Goal: Understand process/instructions: Learn about a topic

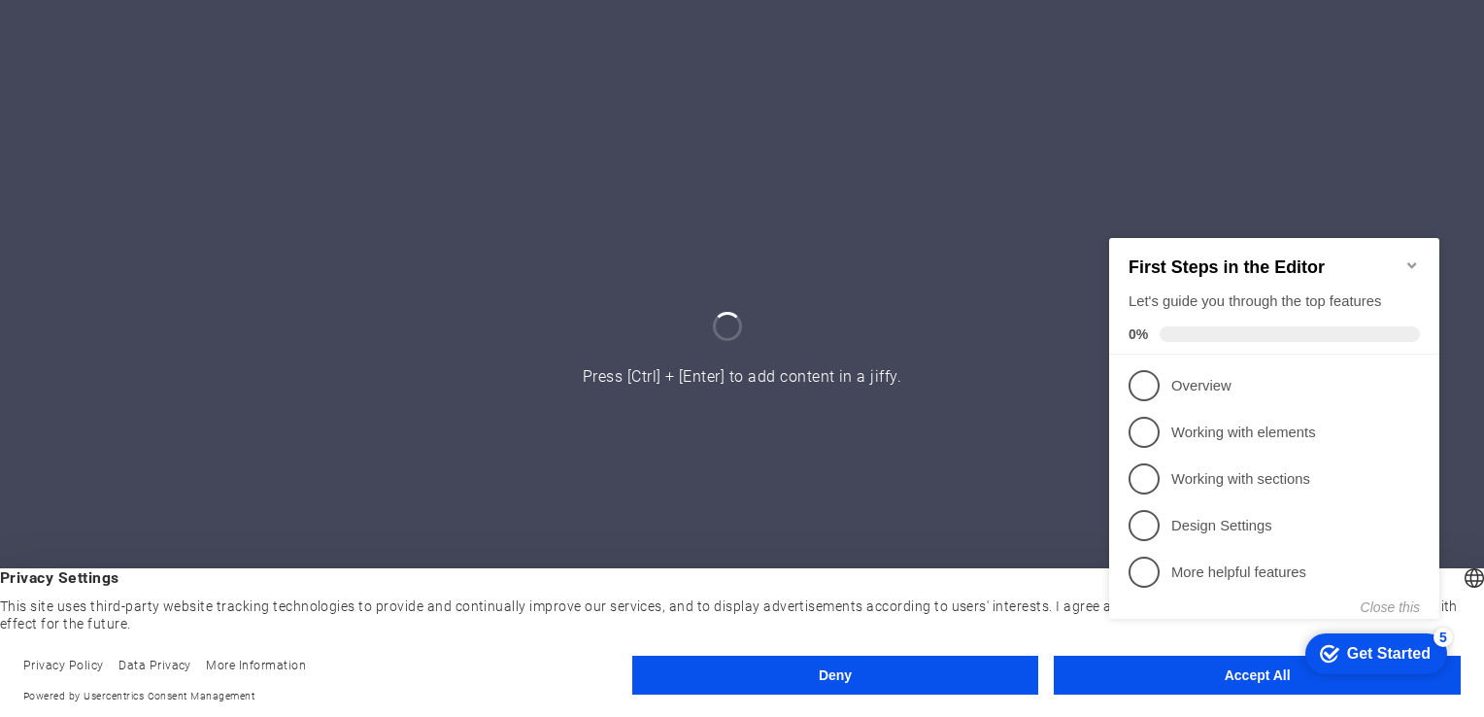
click at [1415, 256] on icon "Minimize checklist" at bounding box center [1413, 264] width 16 height 16
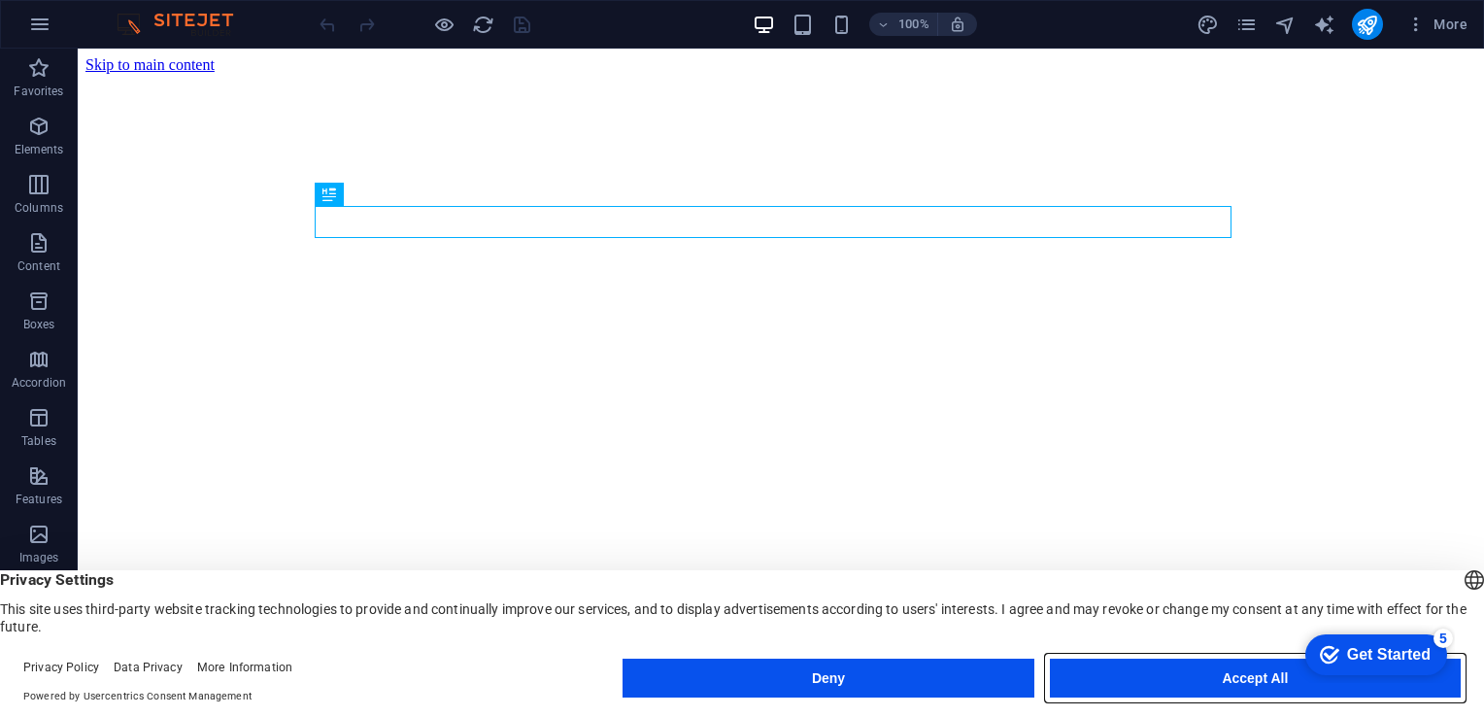
click at [1154, 686] on button "Accept All" at bounding box center [1255, 678] width 411 height 39
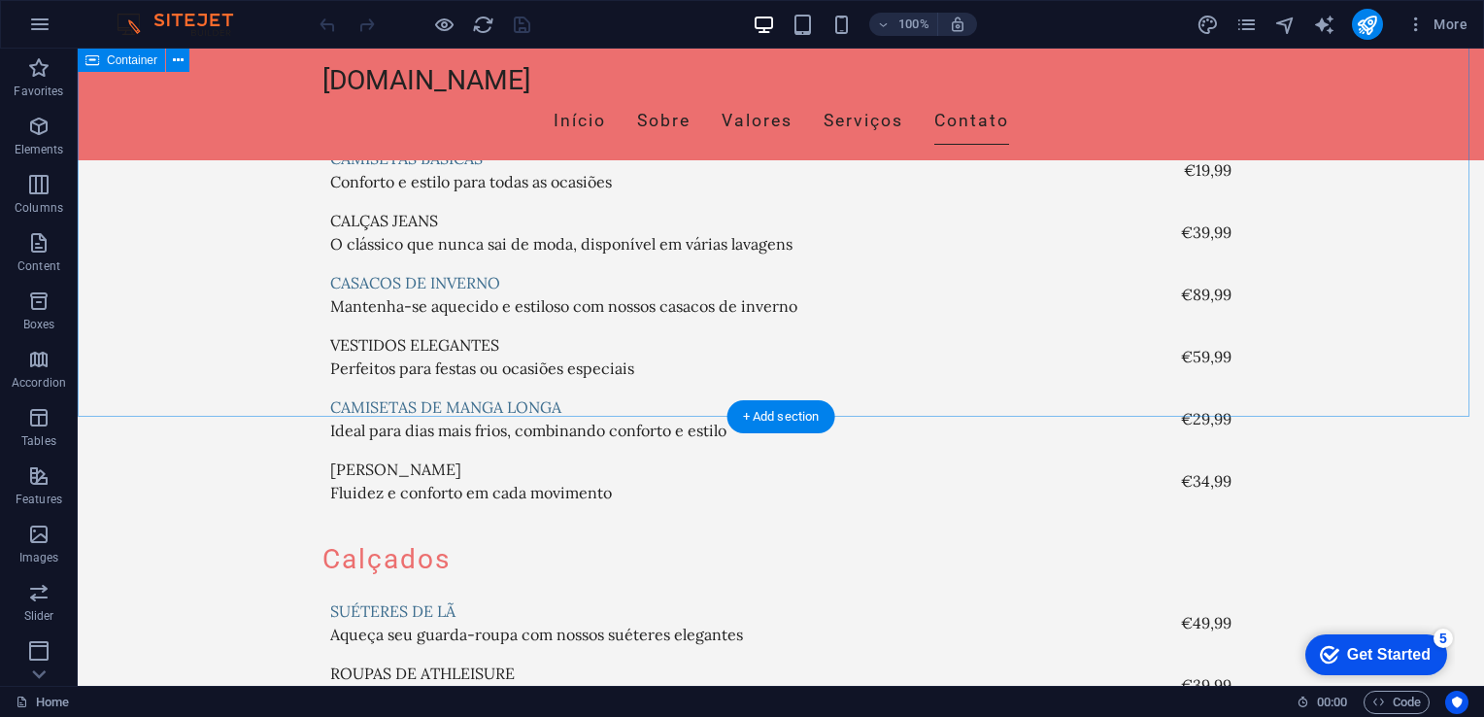
scroll to position [4799, 0]
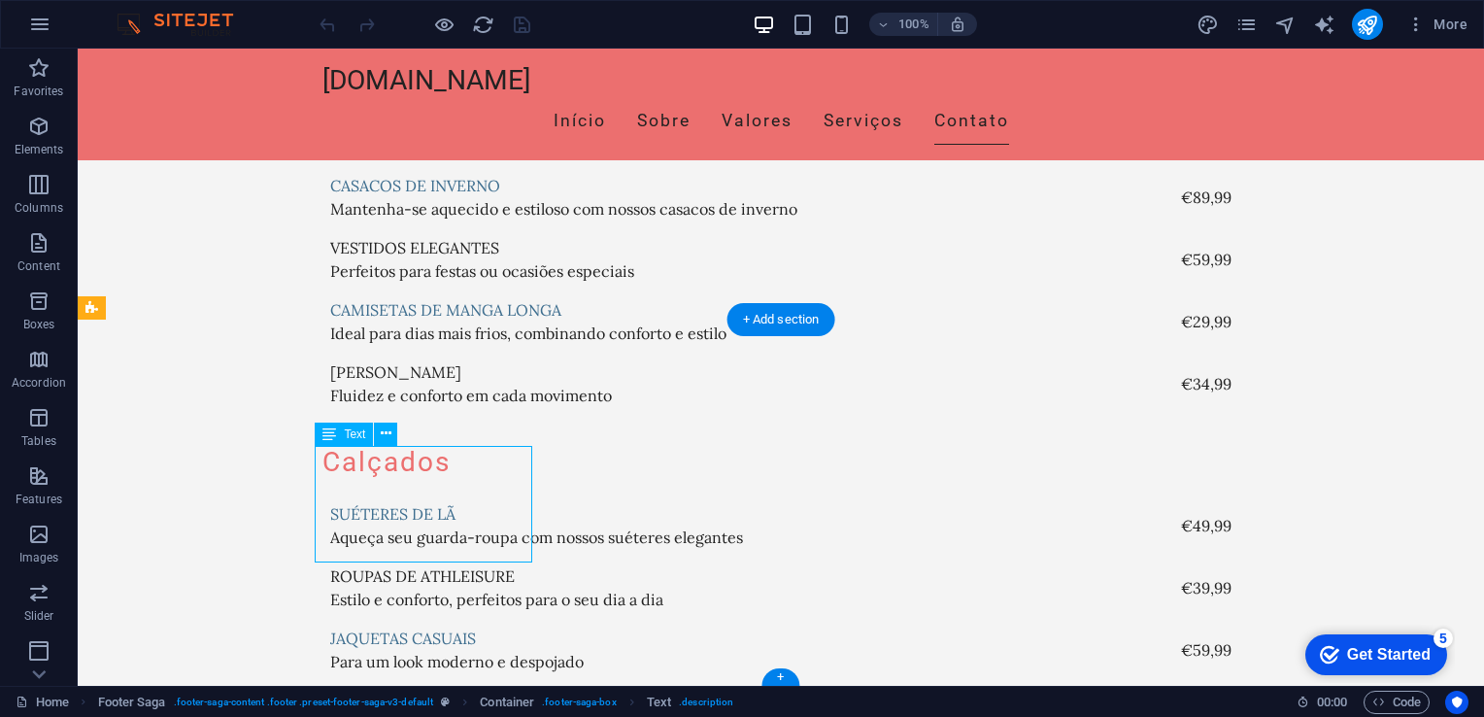
click at [384, 429] on icon at bounding box center [386, 434] width 11 height 20
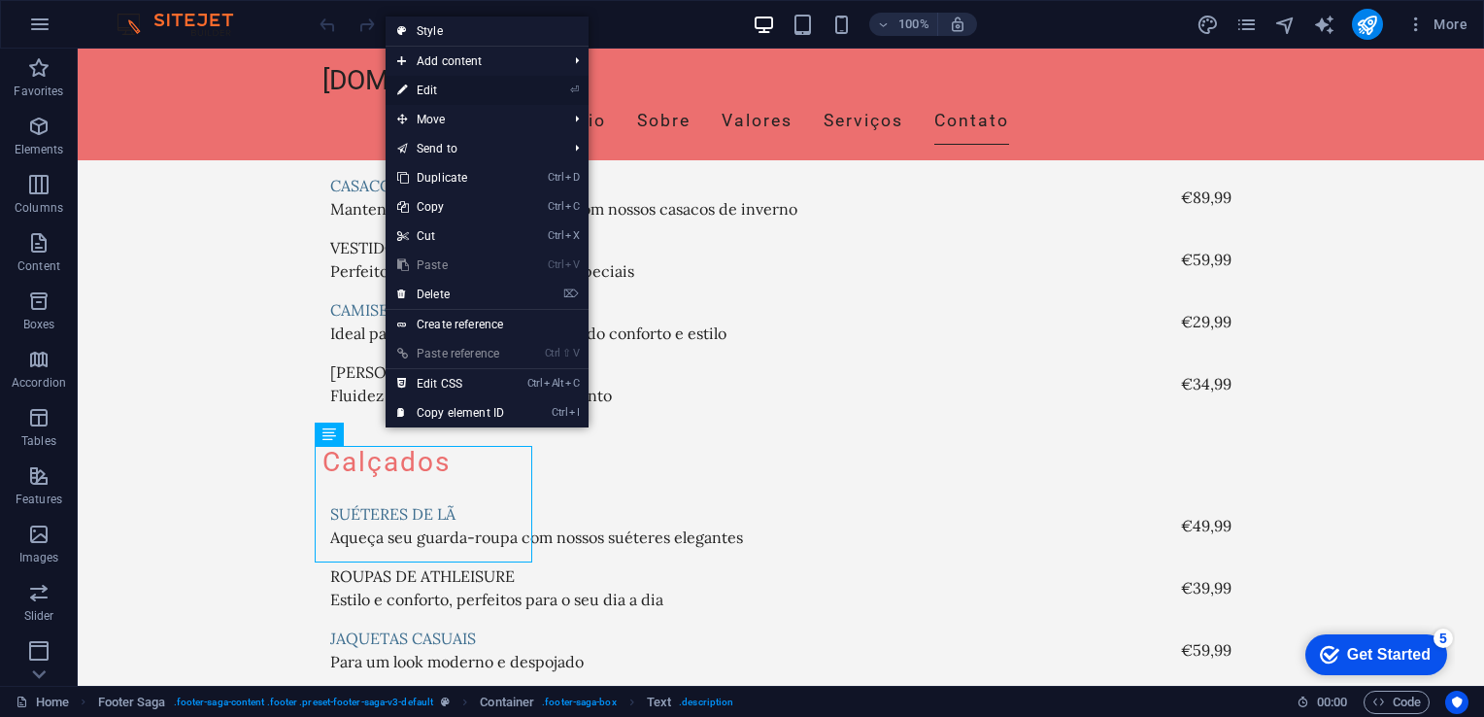
click at [447, 91] on link "⏎ Edit" at bounding box center [451, 90] width 130 height 29
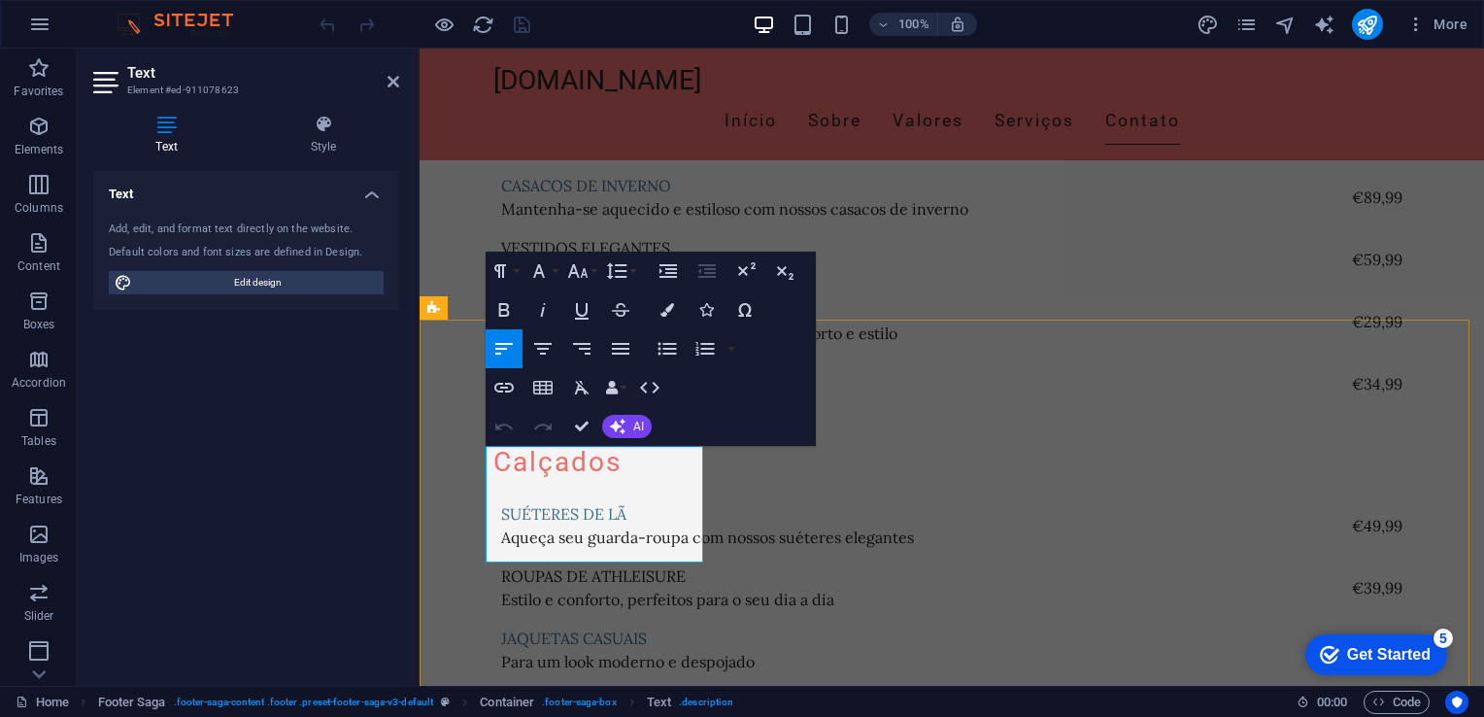
scroll to position [4731, 0]
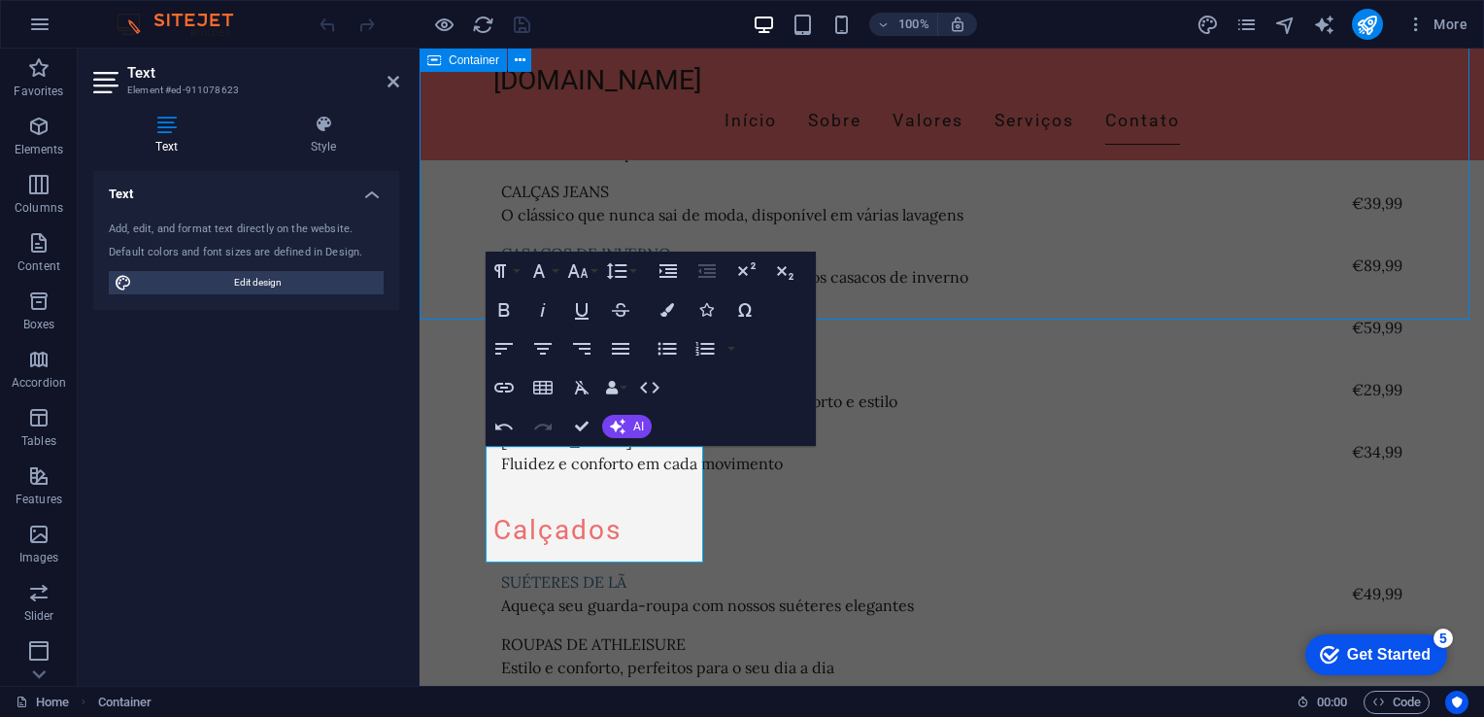
scroll to position [4799, 0]
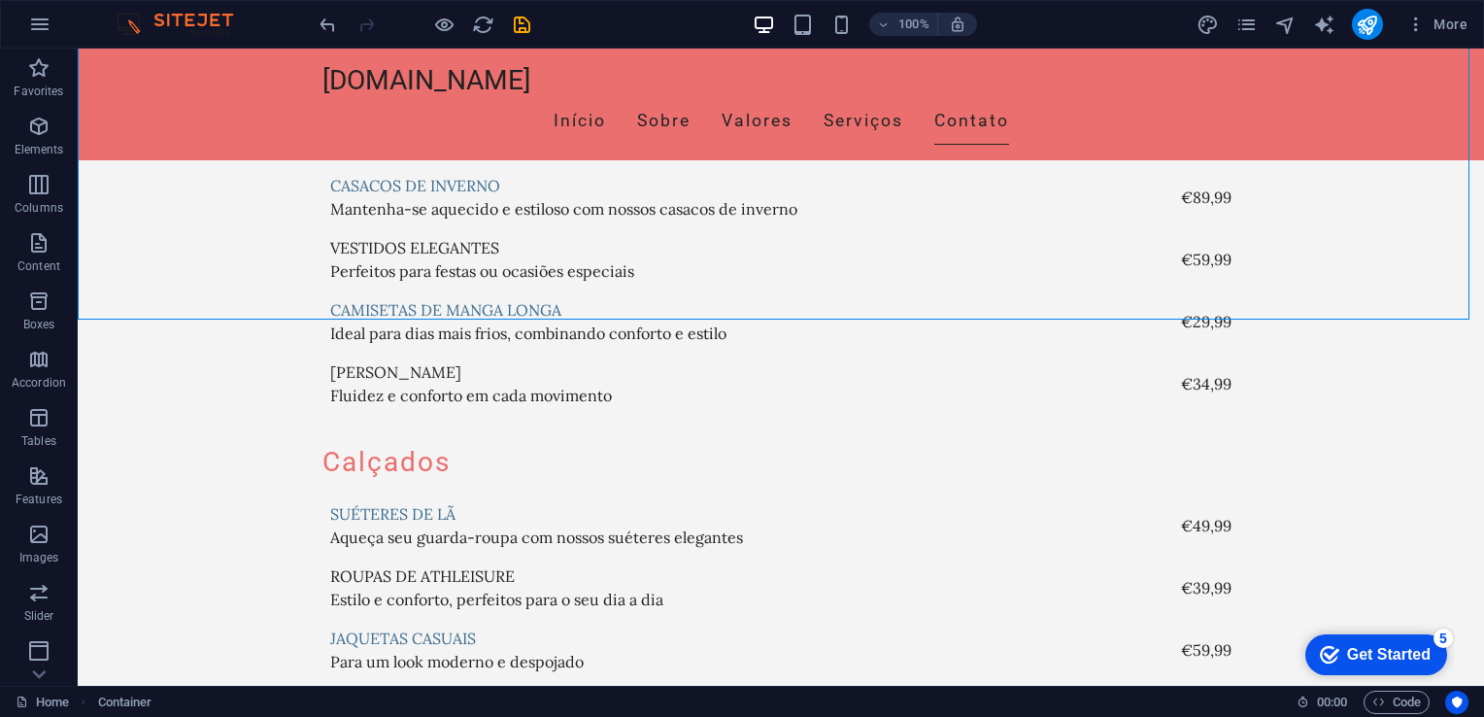
click at [1347, 657] on div "Get Started" at bounding box center [1389, 654] width 84 height 17
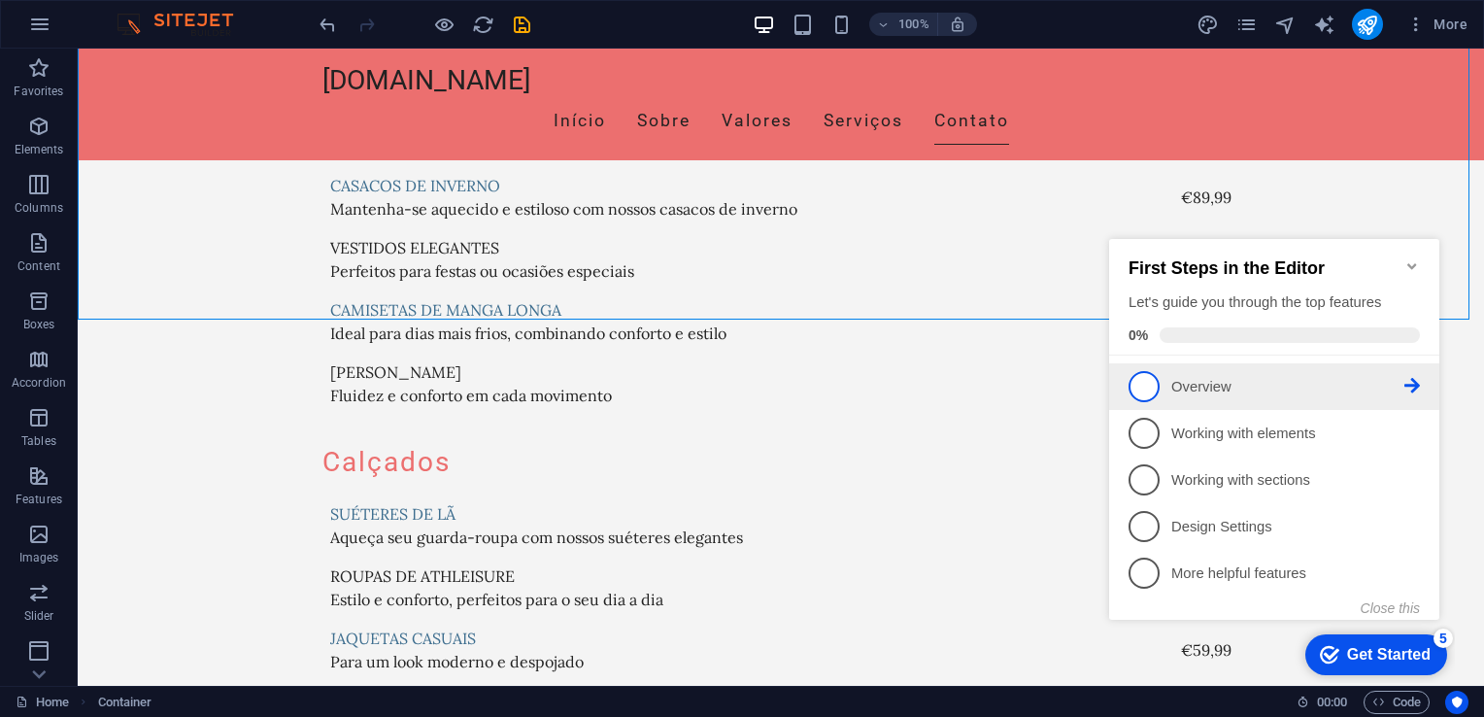
click at [1268, 380] on p "Overview - incomplete" at bounding box center [1288, 387] width 233 height 20
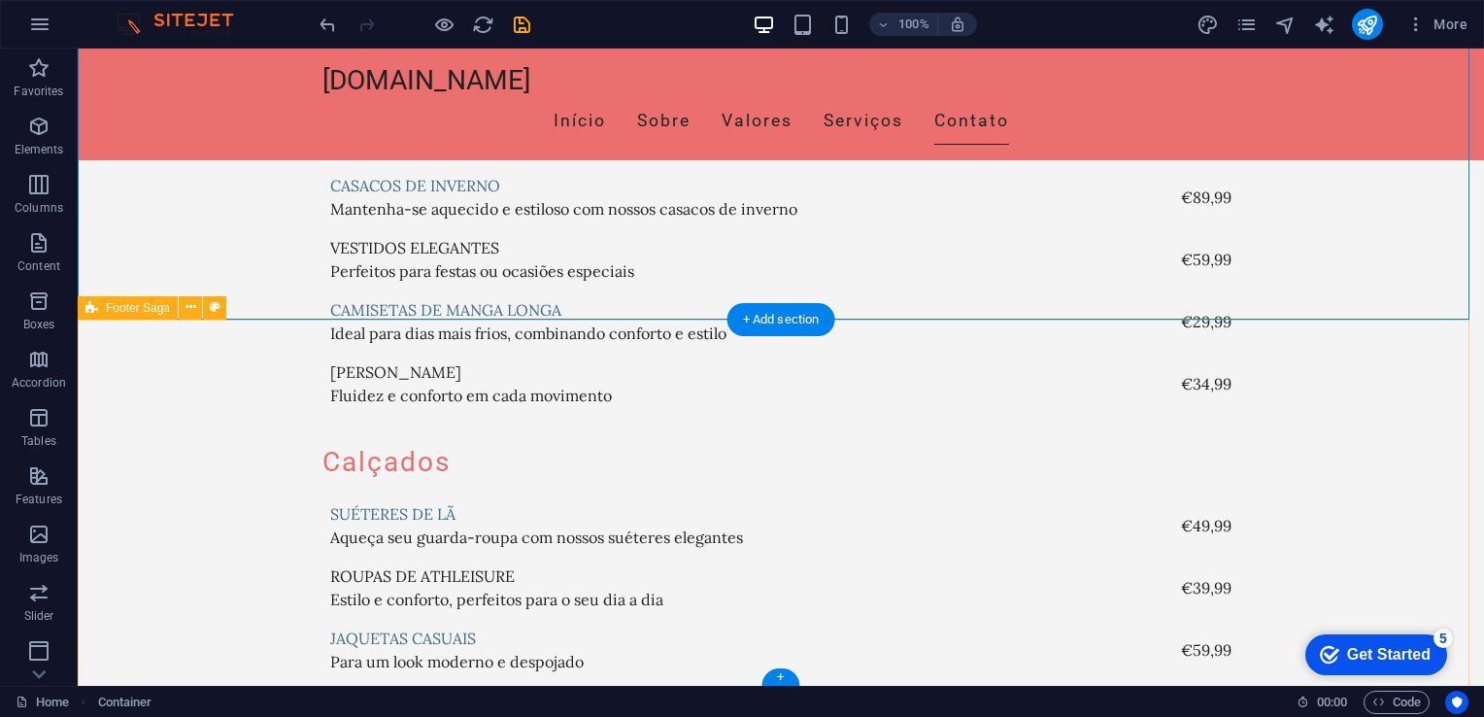
scroll to position [0, 0]
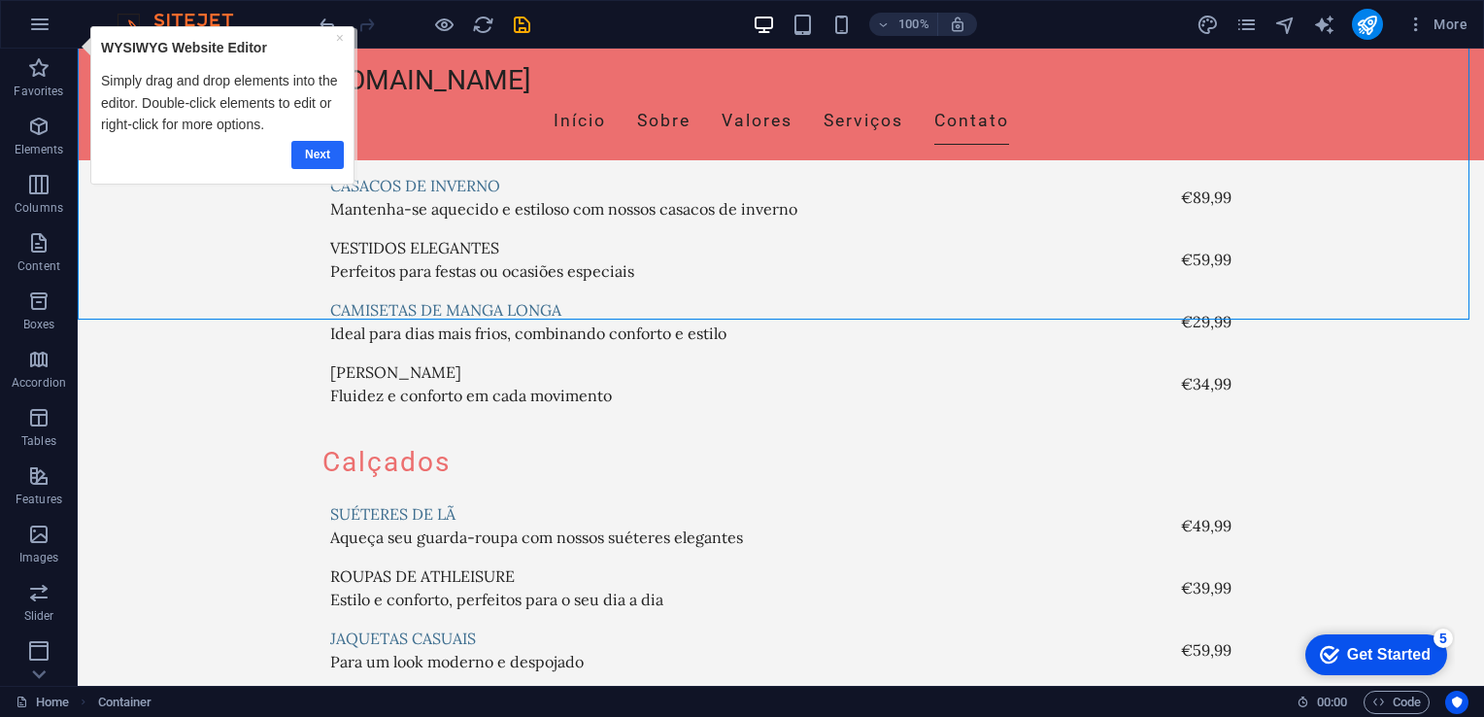
click at [319, 150] on link "Next" at bounding box center [317, 154] width 52 height 28
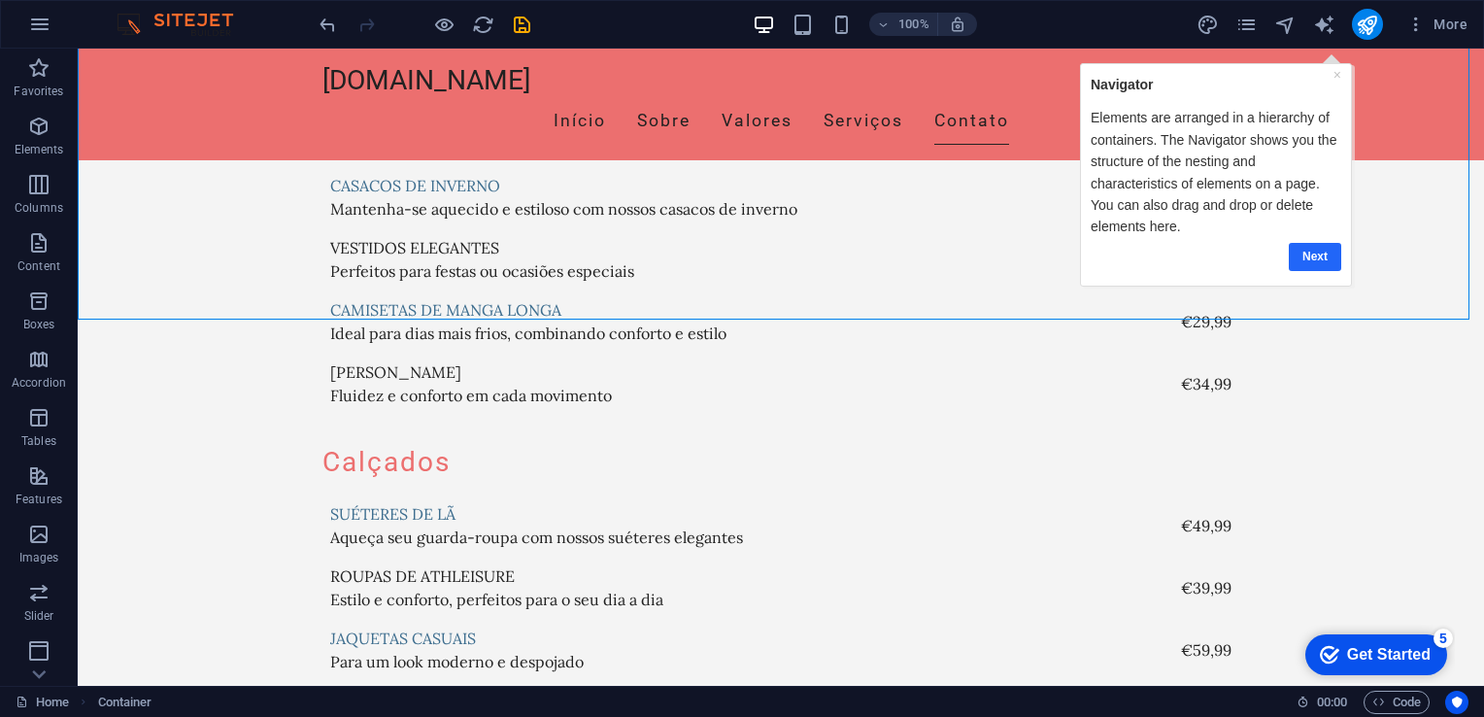
click at [1307, 255] on link "Next" at bounding box center [1314, 256] width 52 height 28
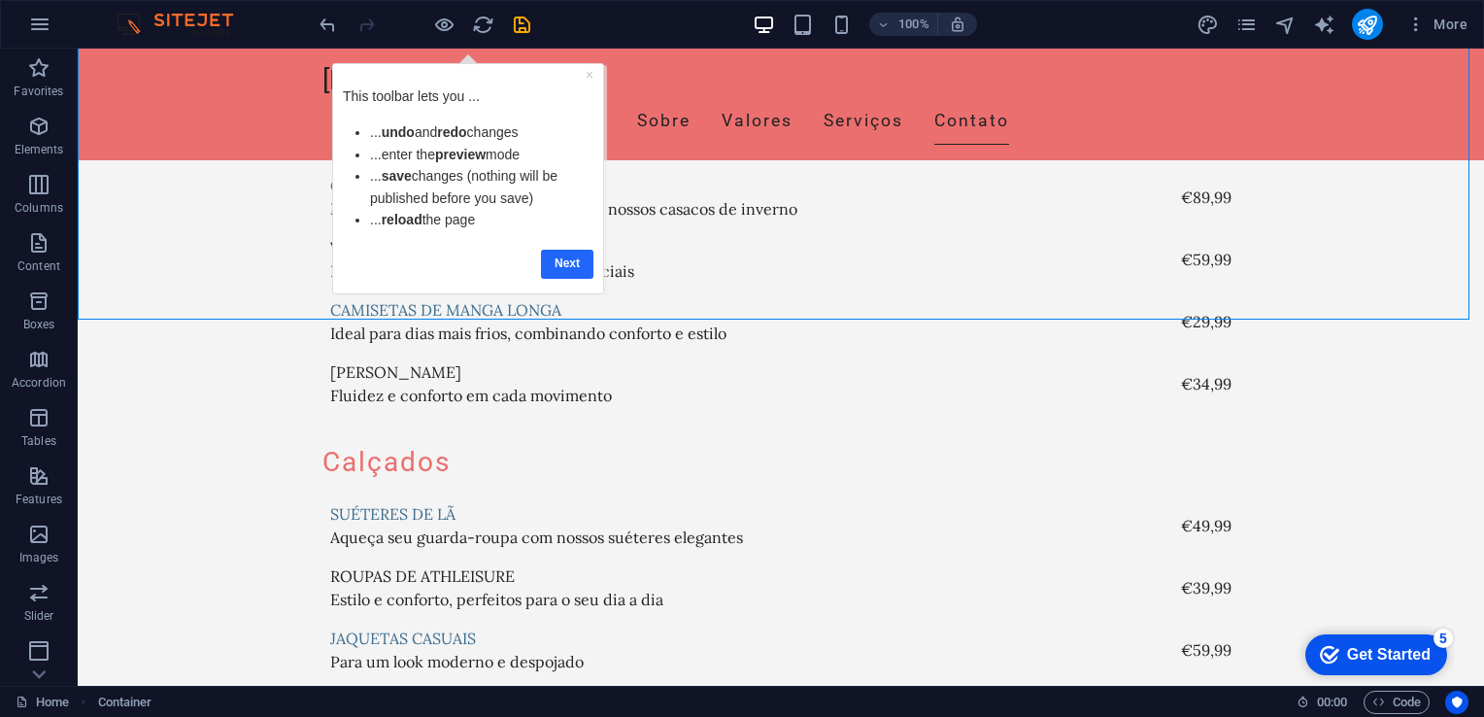
click at [562, 258] on link "Next" at bounding box center [567, 263] width 52 height 28
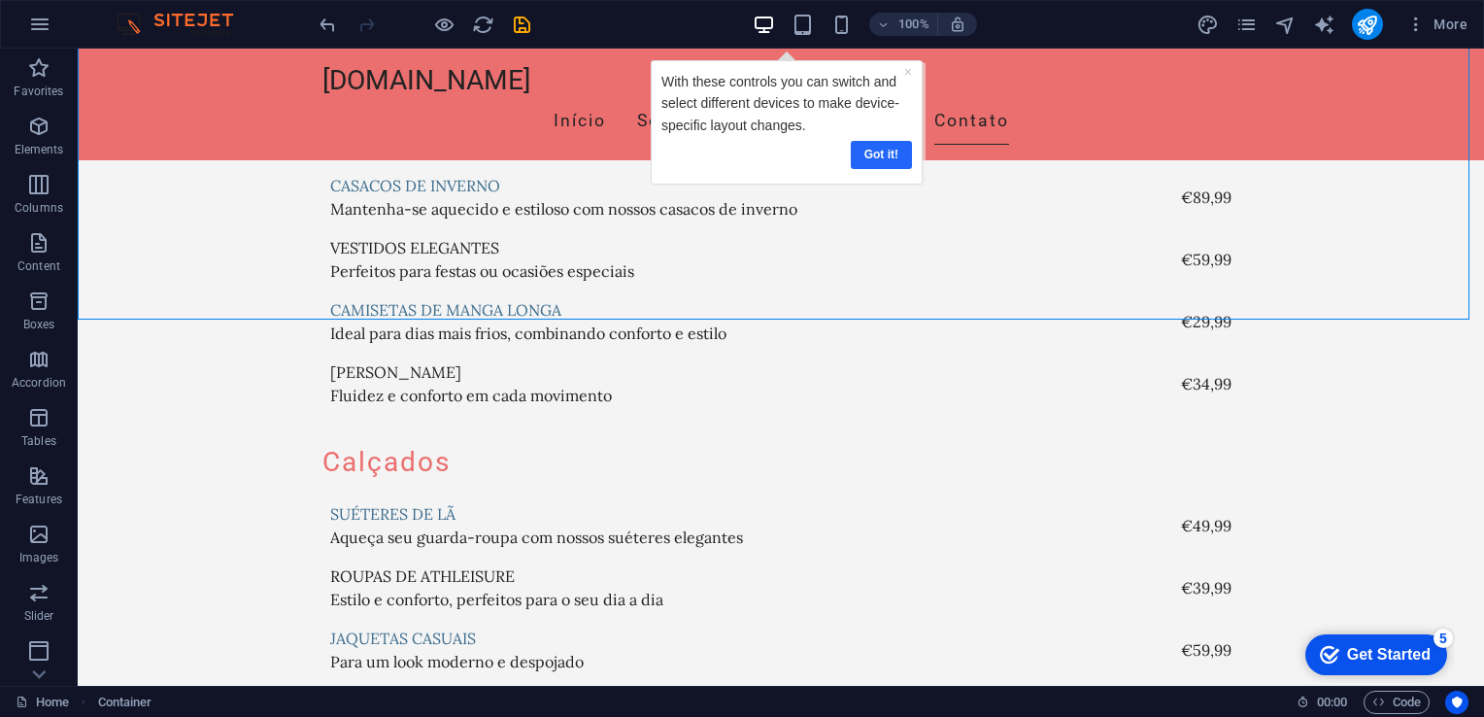
click at [883, 153] on link "Got it!" at bounding box center [881, 154] width 61 height 28
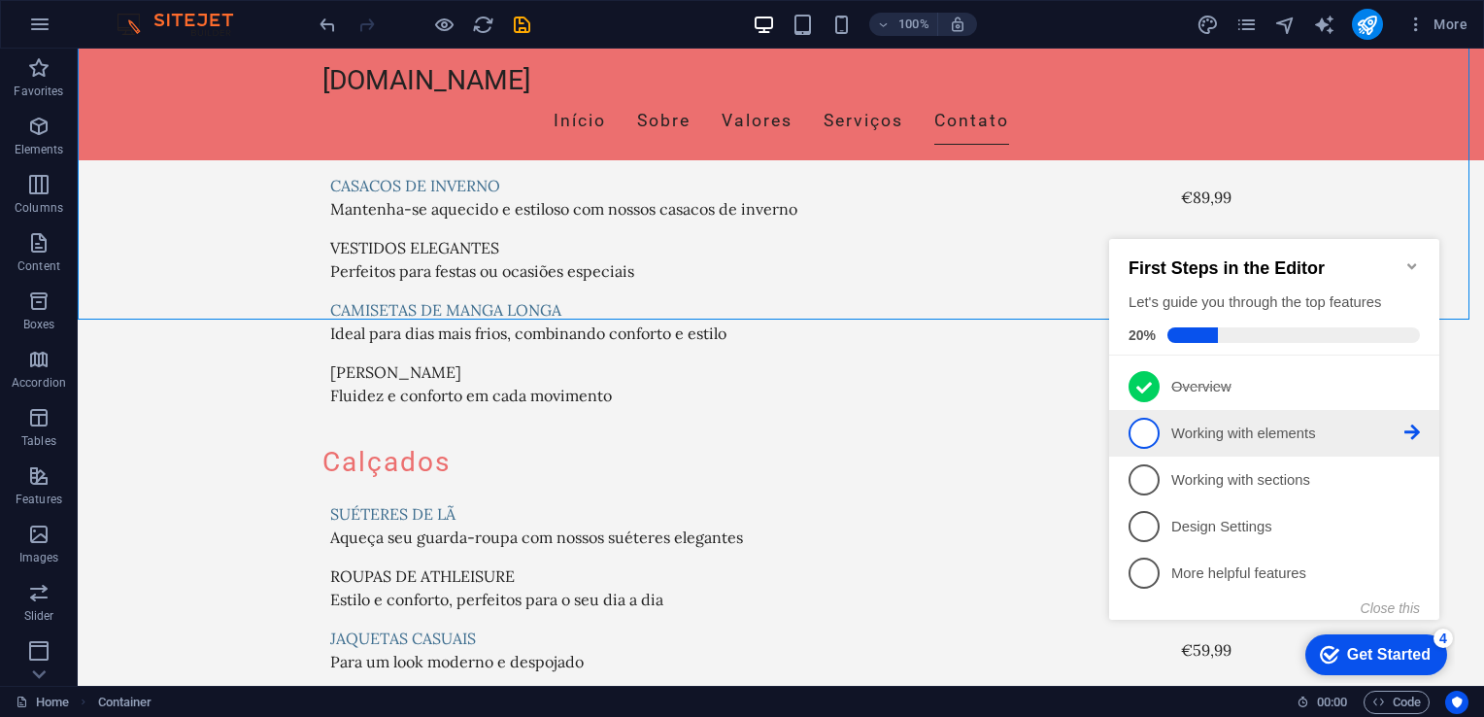
click at [1202, 424] on p "Working with elements - incomplete" at bounding box center [1288, 434] width 233 height 20
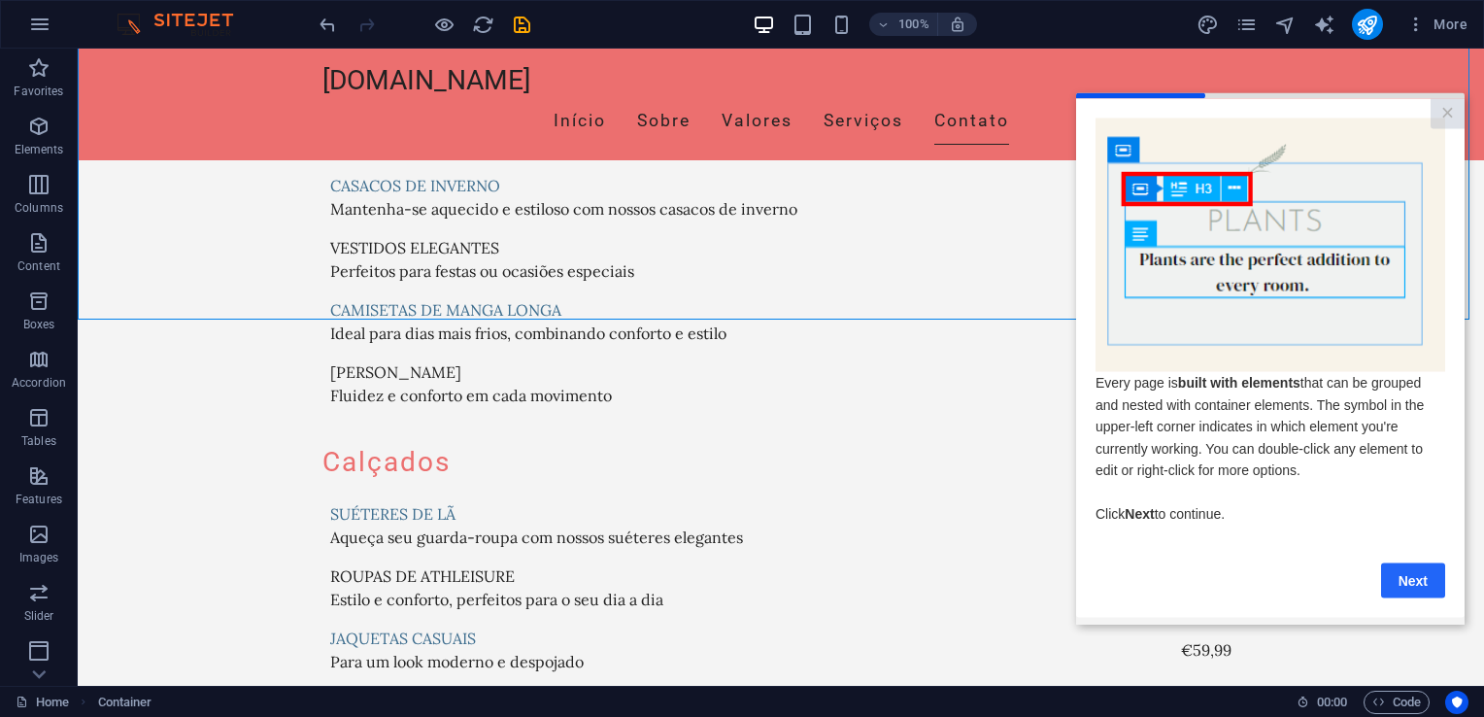
click at [1414, 591] on link "Next" at bounding box center [1413, 579] width 64 height 35
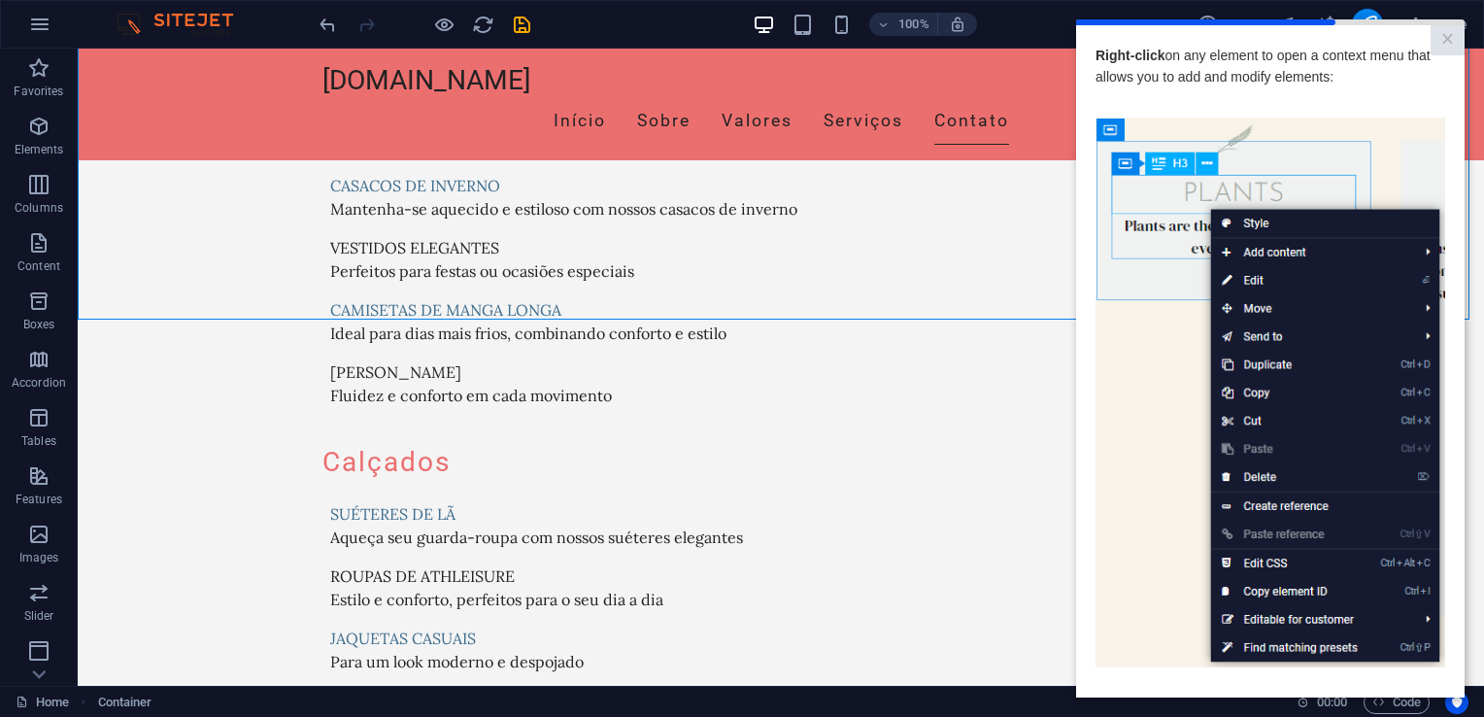
scroll to position [163, 0]
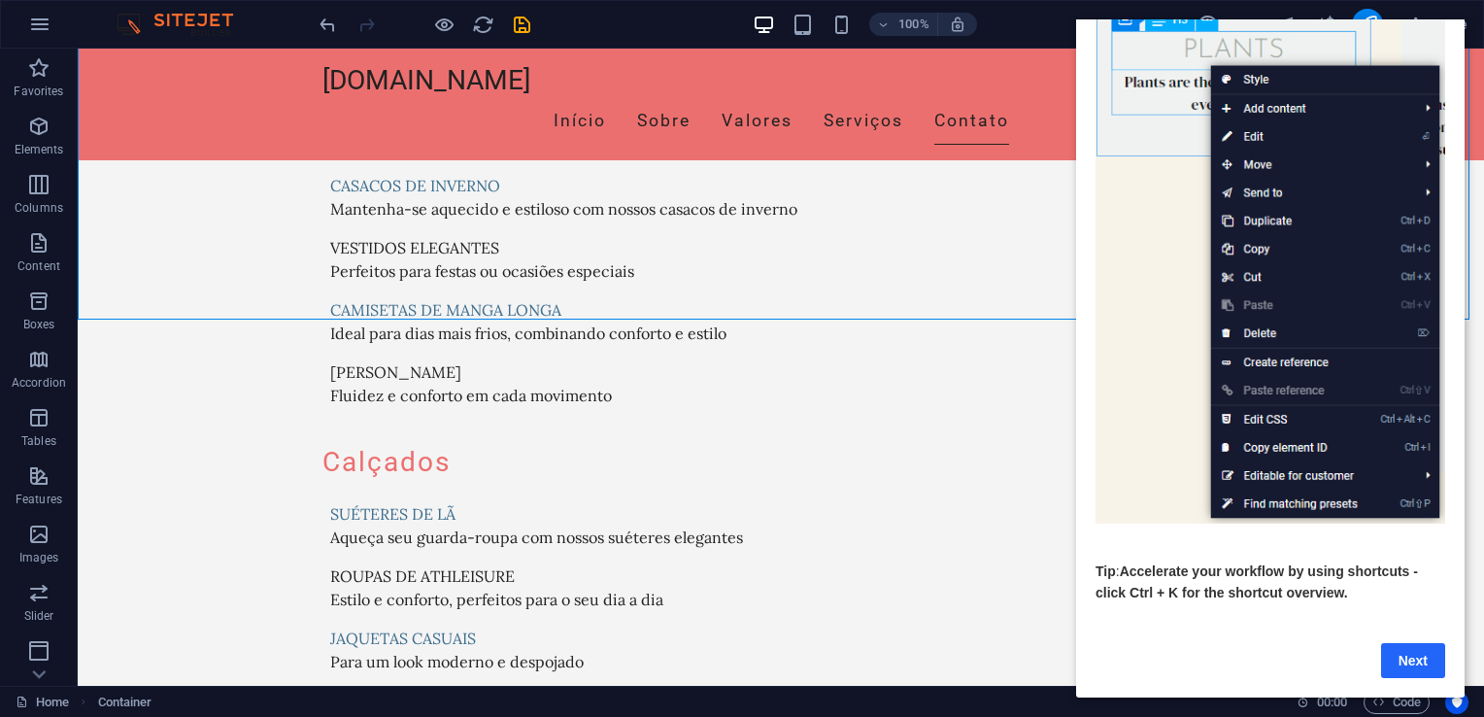
click at [1403, 650] on link "Next" at bounding box center [1413, 660] width 64 height 35
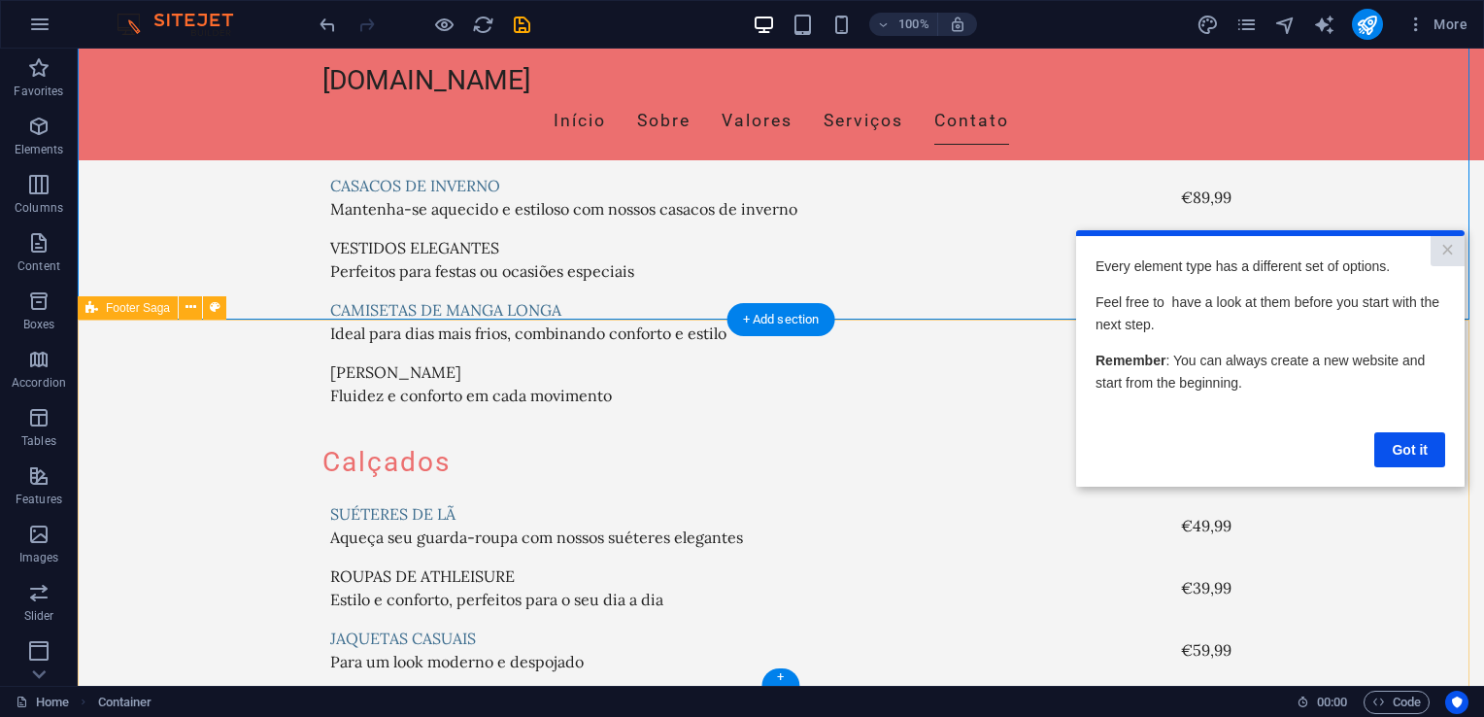
scroll to position [0, 0]
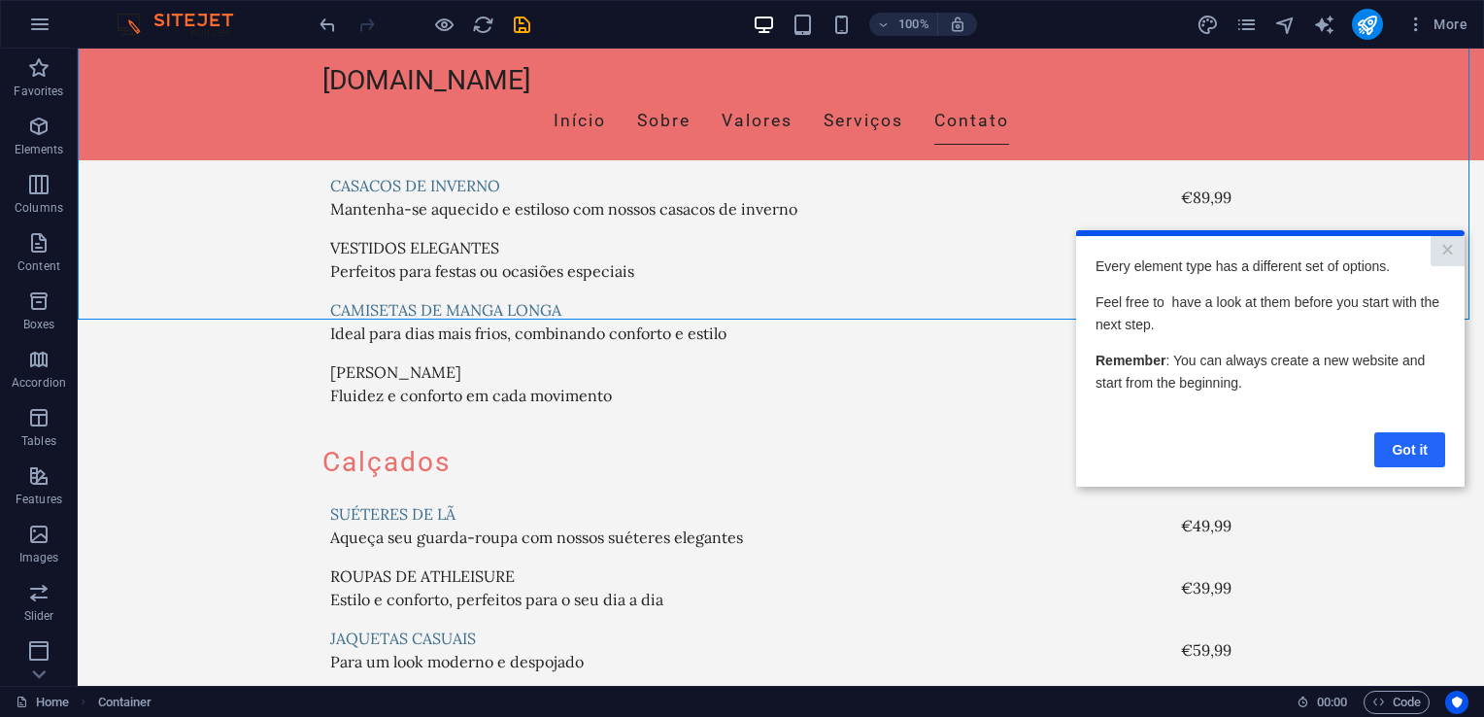
click at [1399, 454] on link "Got it" at bounding box center [1410, 449] width 71 height 35
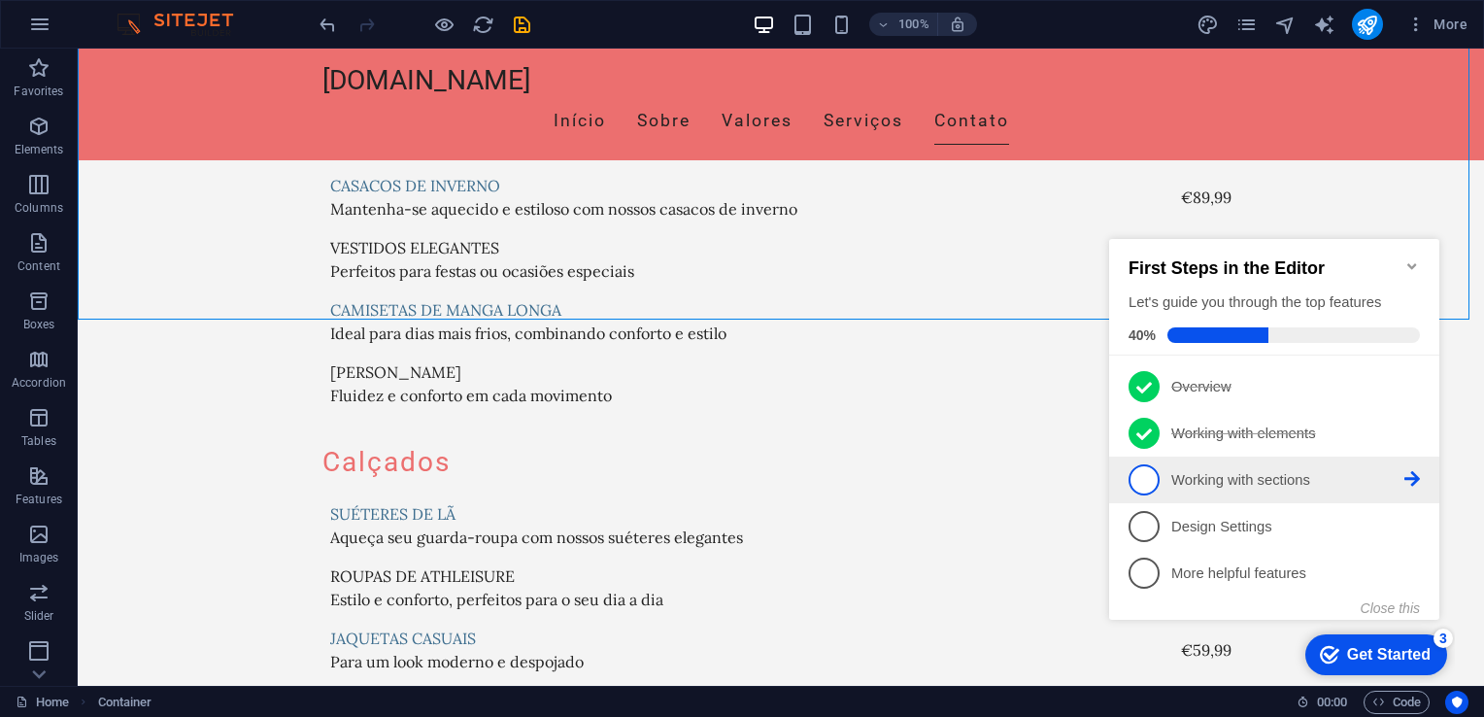
click at [1272, 475] on p "Working with sections - incomplete" at bounding box center [1288, 480] width 233 height 20
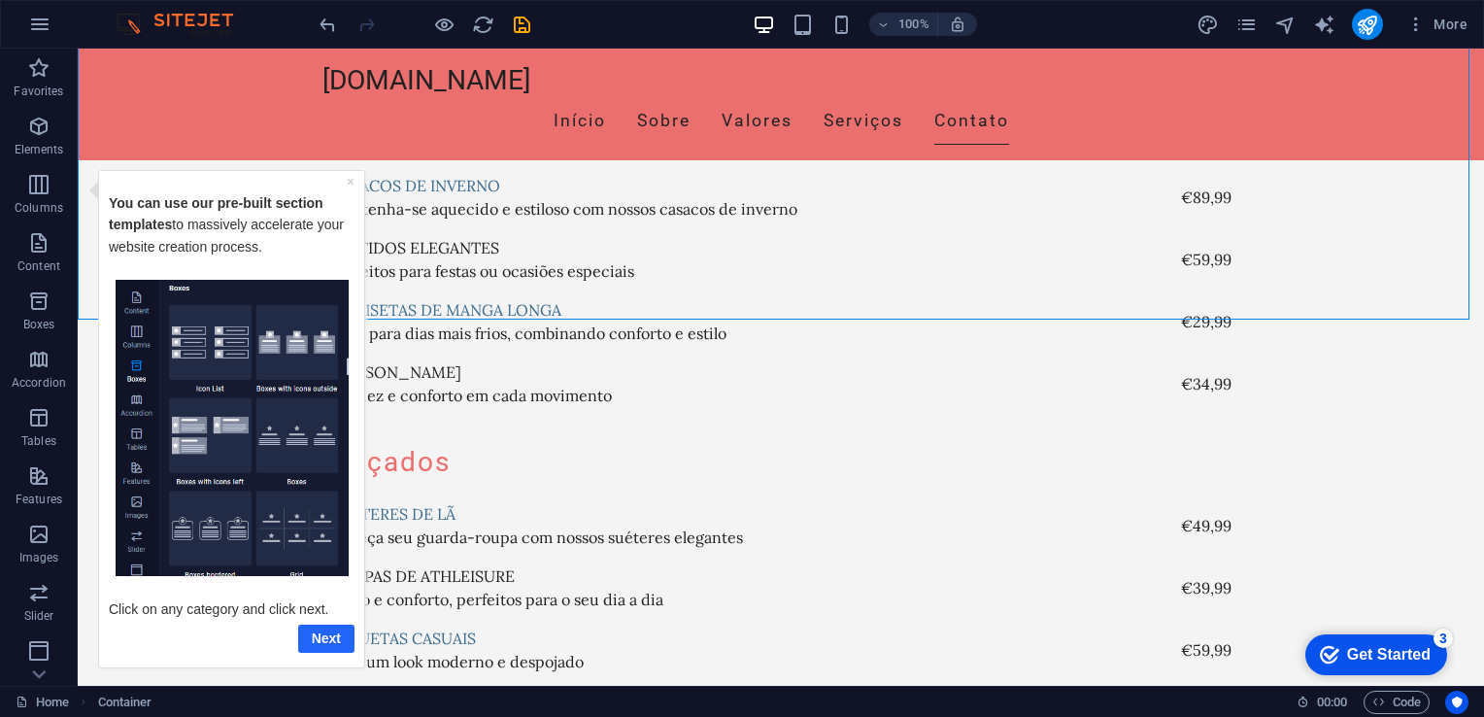
click at [330, 635] on link "Next" at bounding box center [326, 638] width 56 height 28
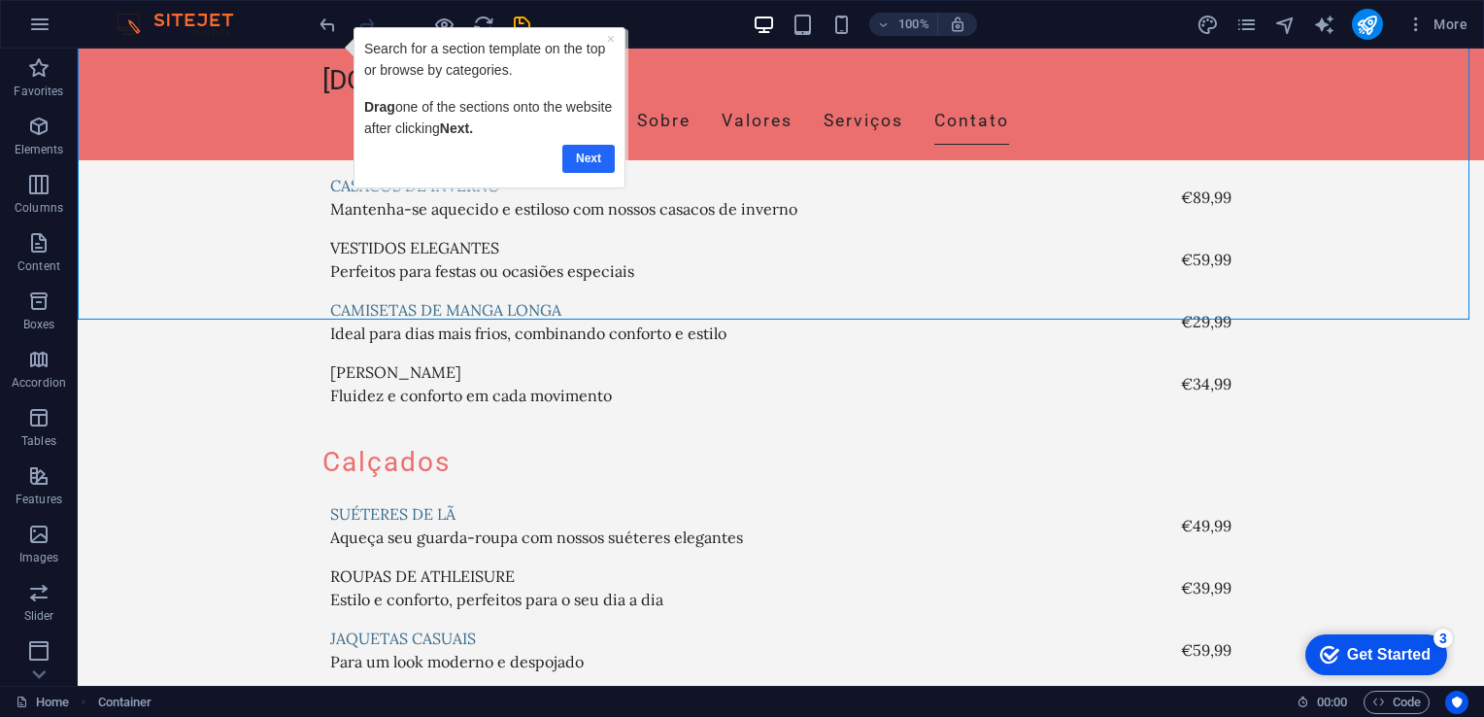
click at [589, 161] on link "Next" at bounding box center [588, 158] width 52 height 28
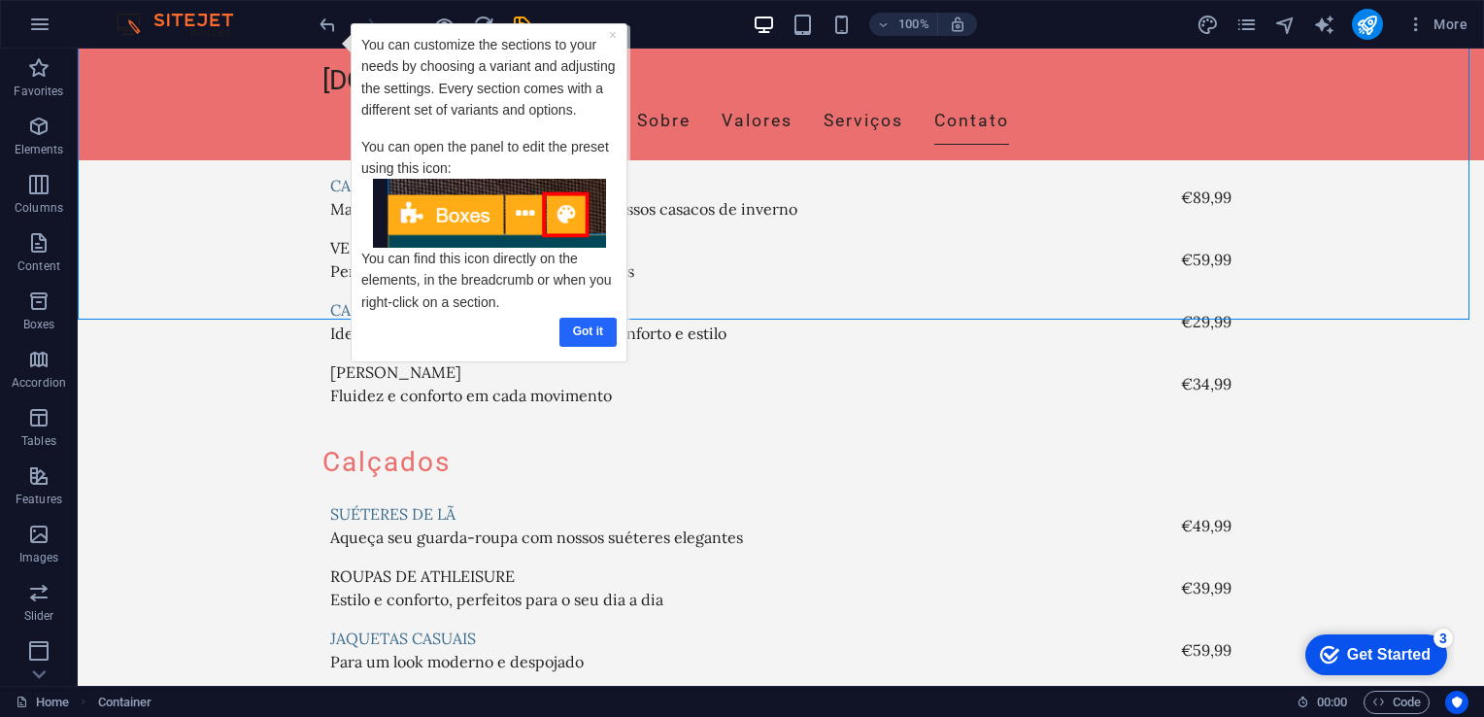
click at [583, 345] on link "Got it" at bounding box center [588, 331] width 57 height 28
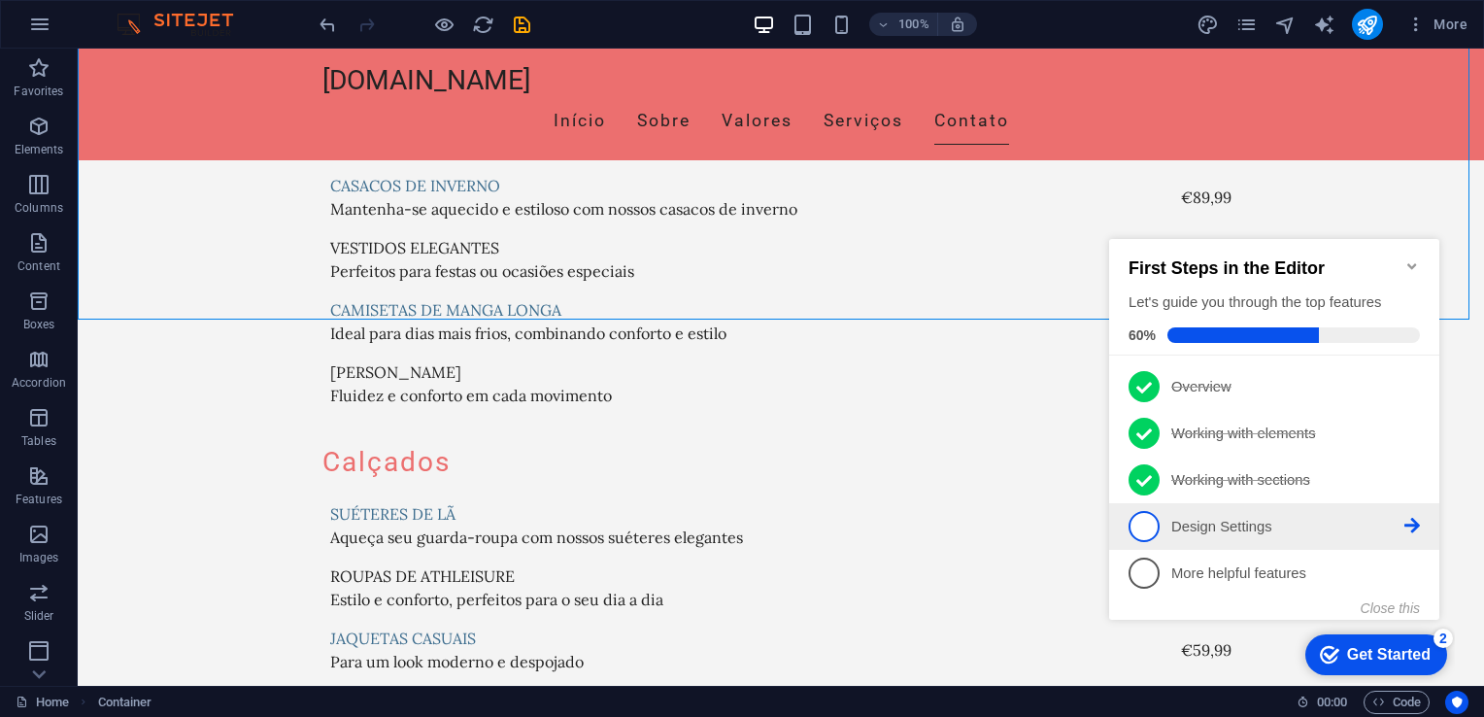
click at [1256, 526] on p "Design Settings - incomplete" at bounding box center [1288, 527] width 233 height 20
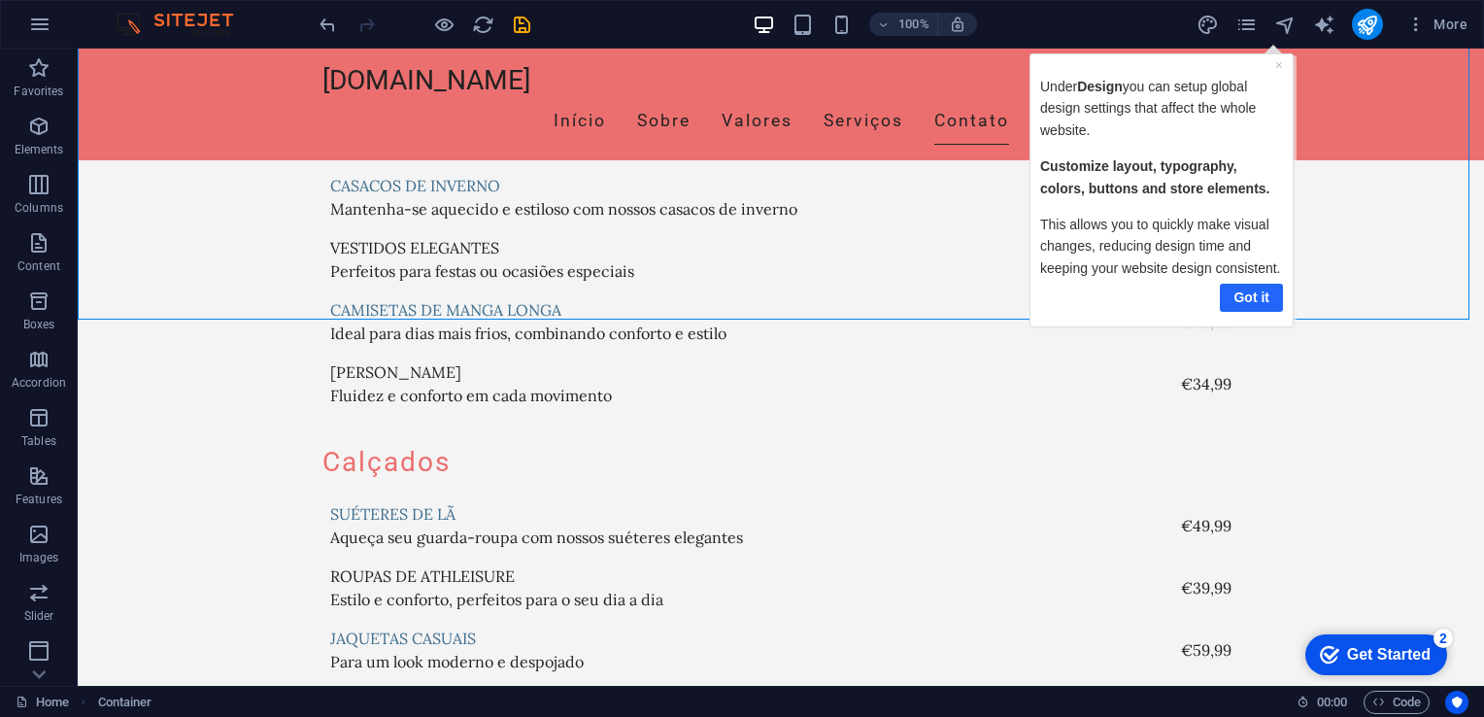
click at [1267, 311] on link "Got it" at bounding box center [1251, 297] width 63 height 28
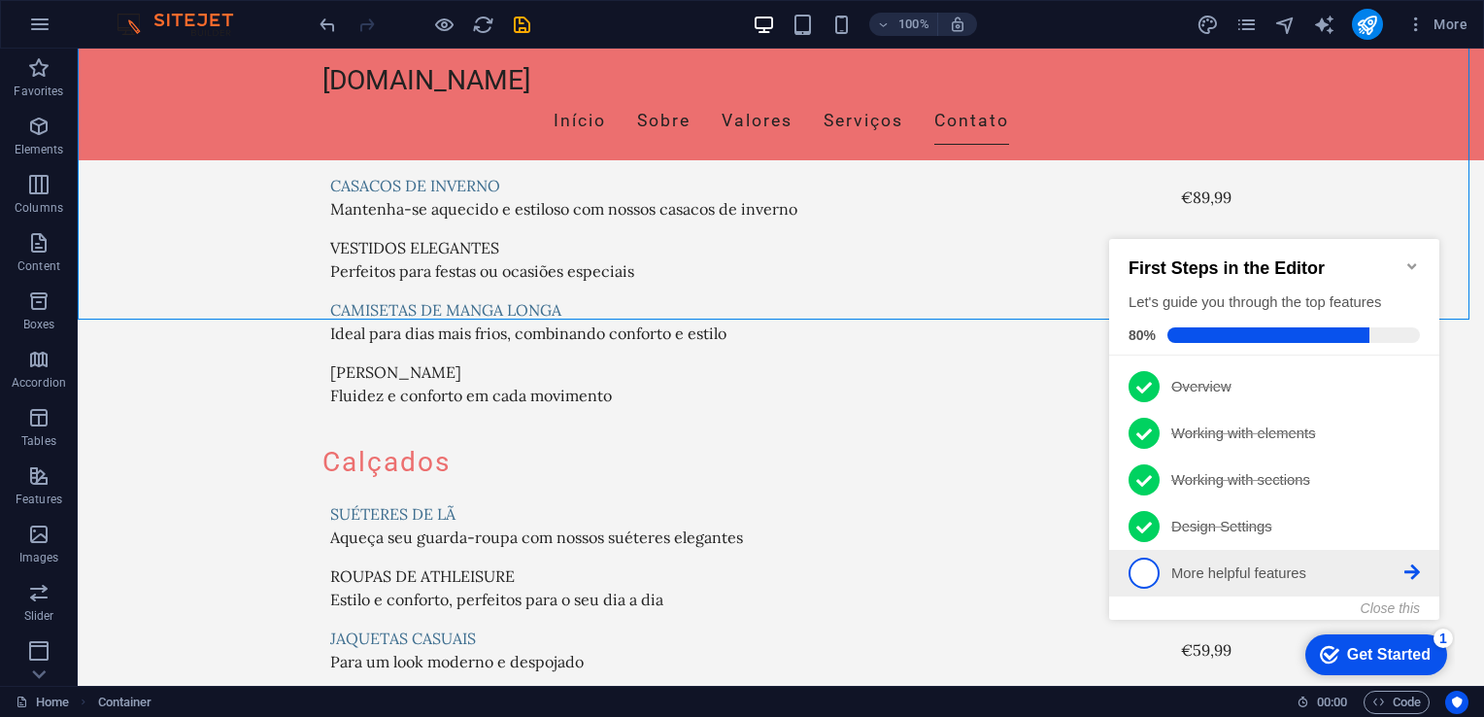
click at [1225, 564] on p "More helpful features - incomplete" at bounding box center [1288, 573] width 233 height 20
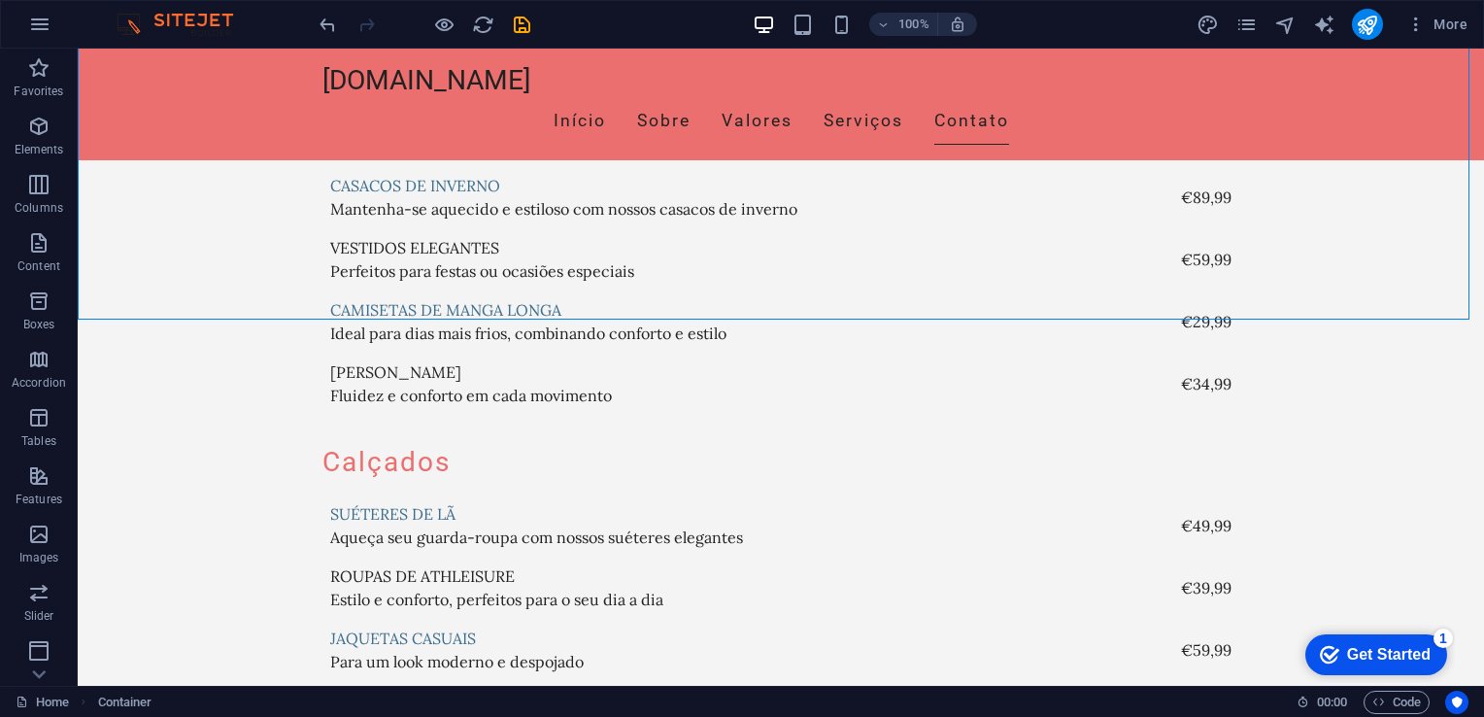
click at [1403, 662] on div "Get Started" at bounding box center [1389, 654] width 84 height 17
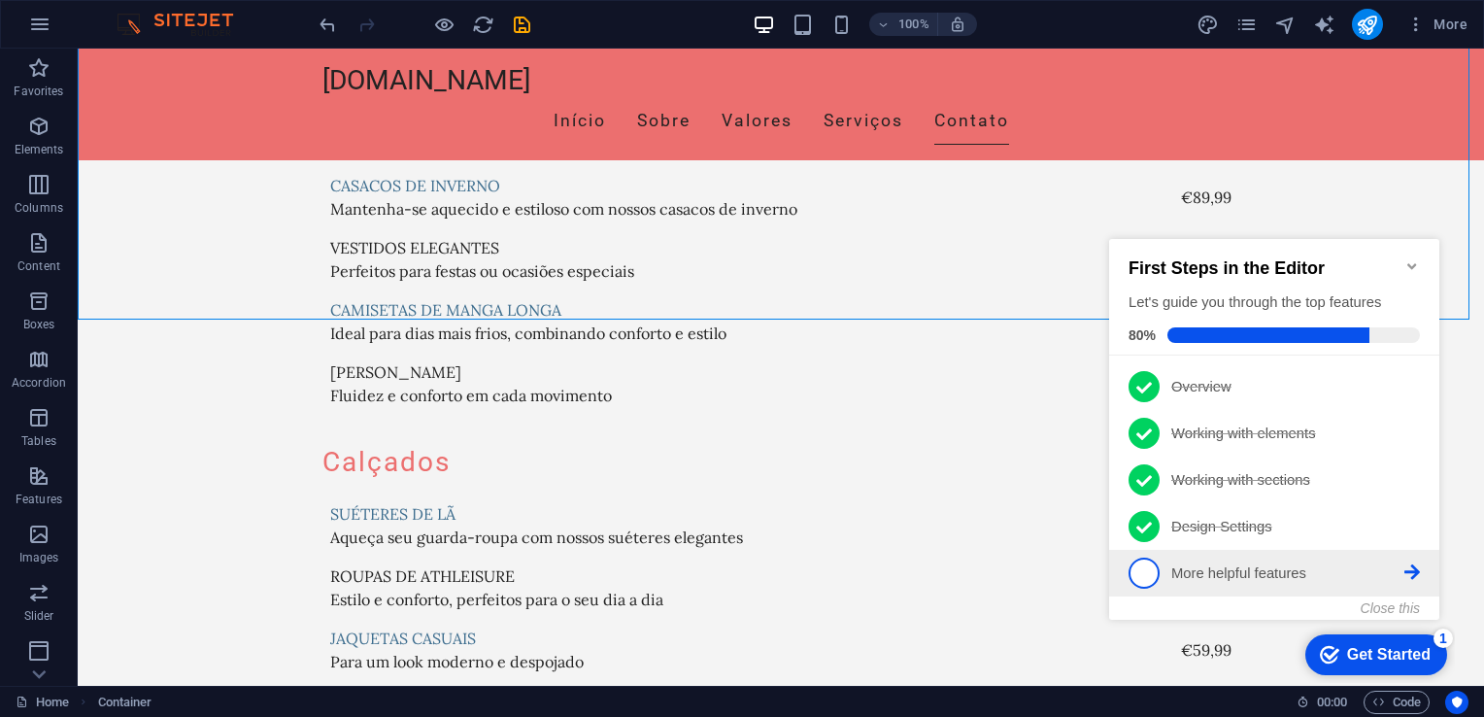
click at [1197, 564] on p "More helpful features - incomplete" at bounding box center [1288, 573] width 233 height 20
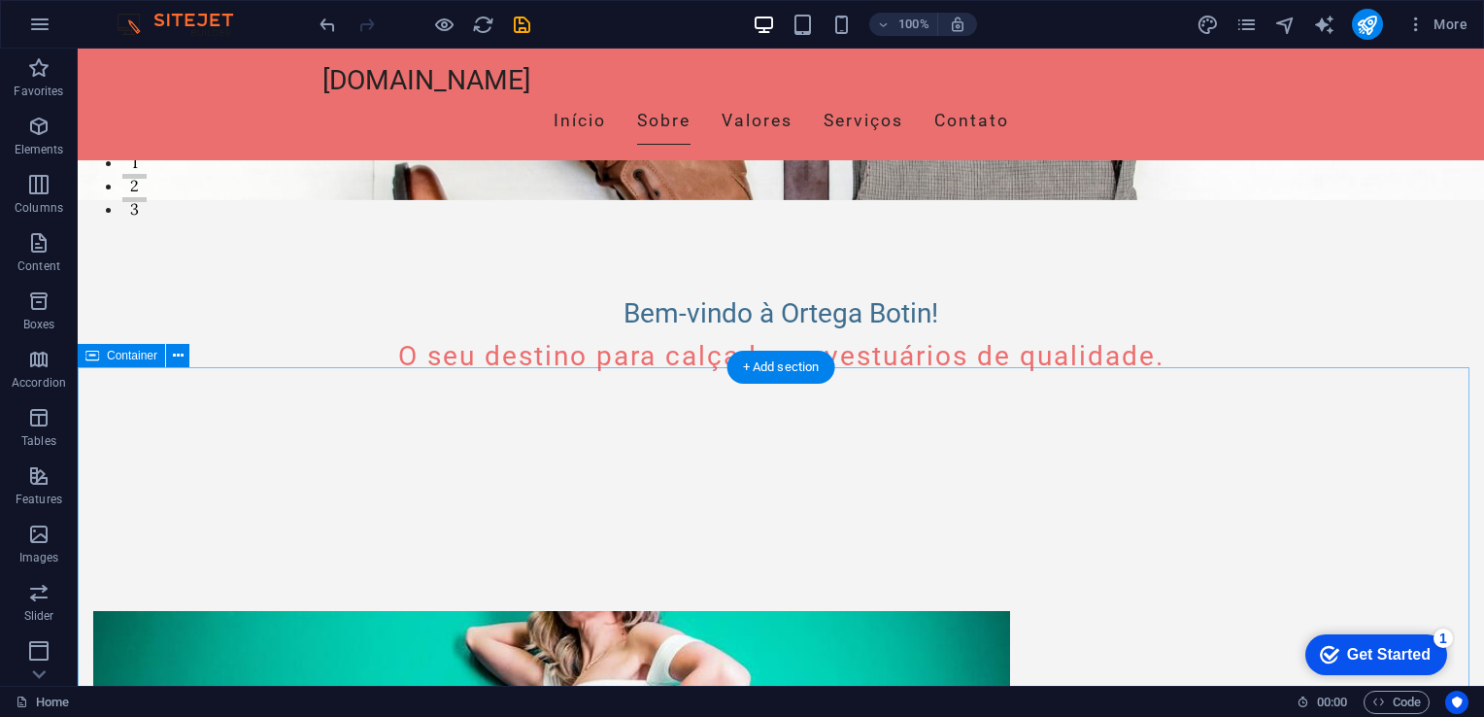
scroll to position [583, 0]
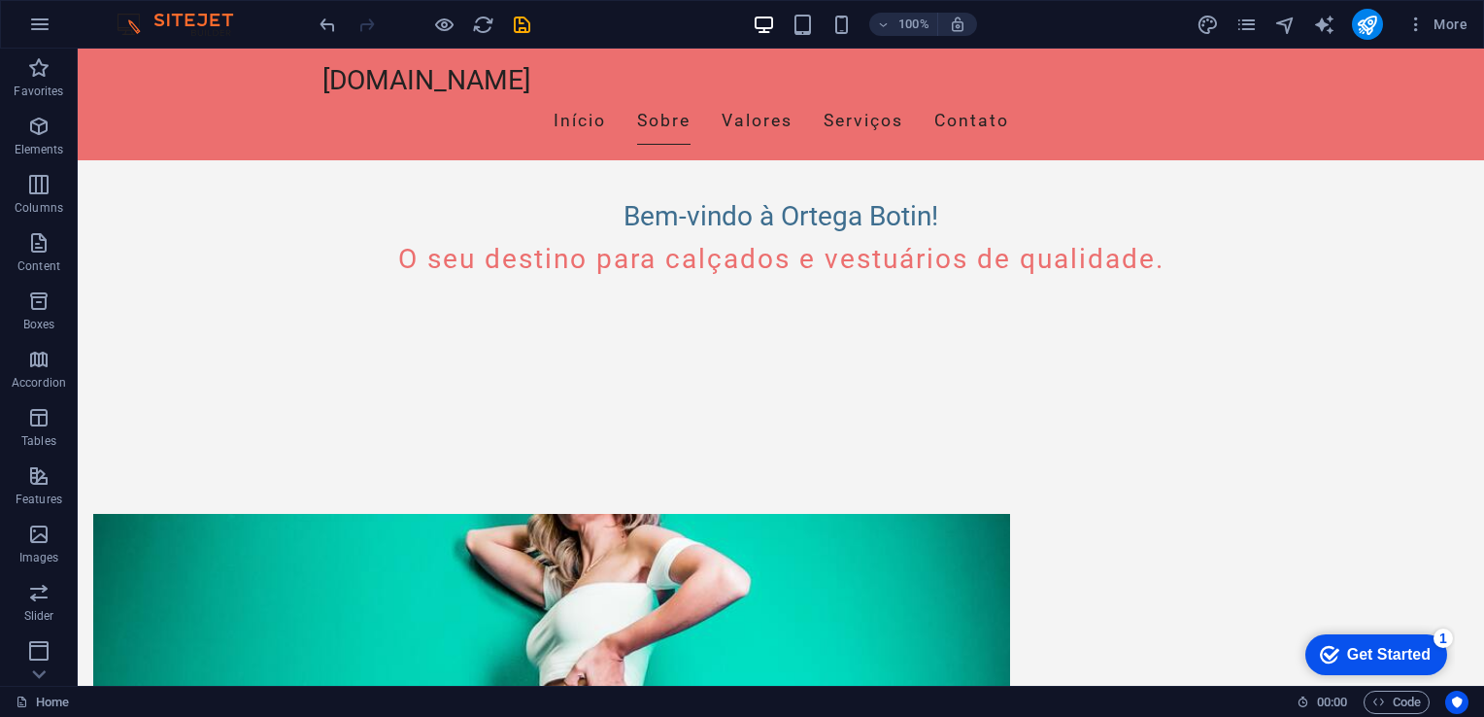
click at [1368, 656] on div "Get Started" at bounding box center [1389, 654] width 84 height 17
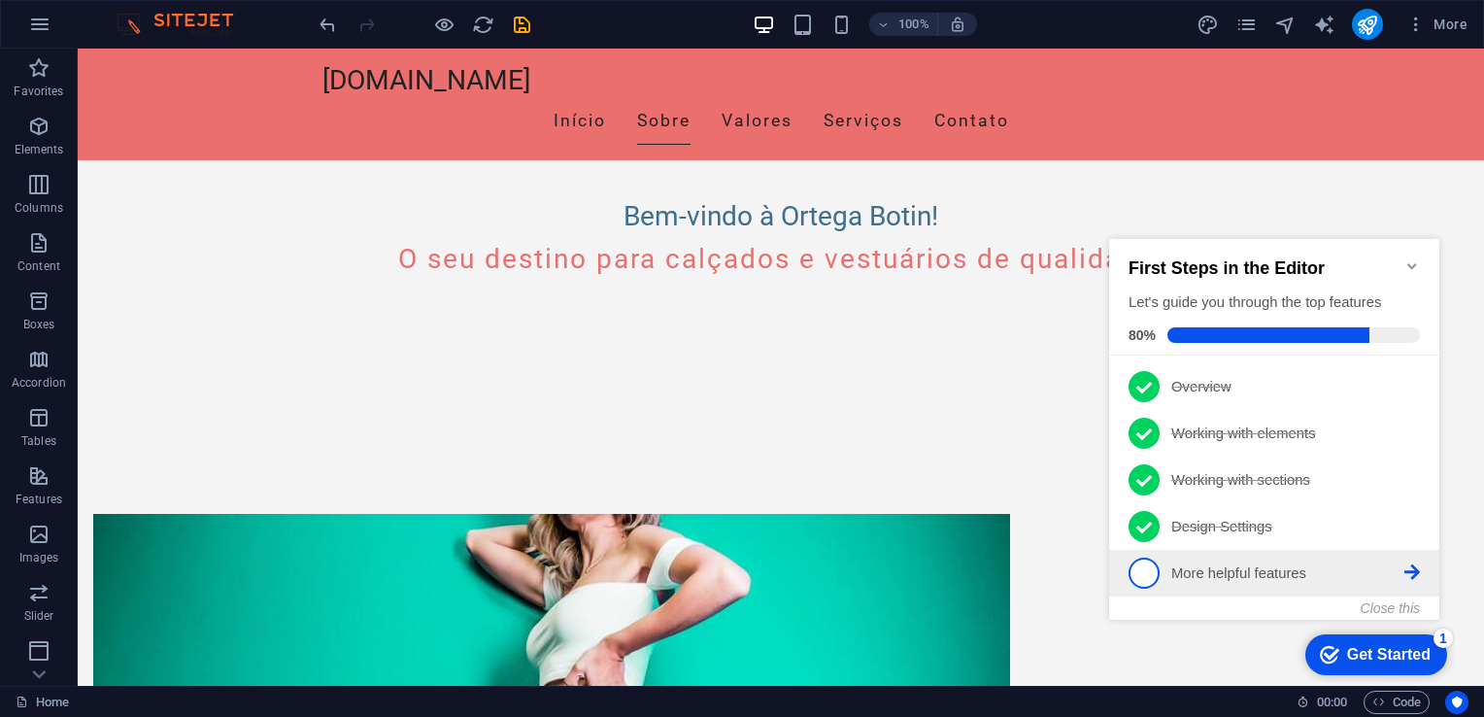
click at [1275, 576] on p "More helpful features - incomplete" at bounding box center [1288, 573] width 233 height 20
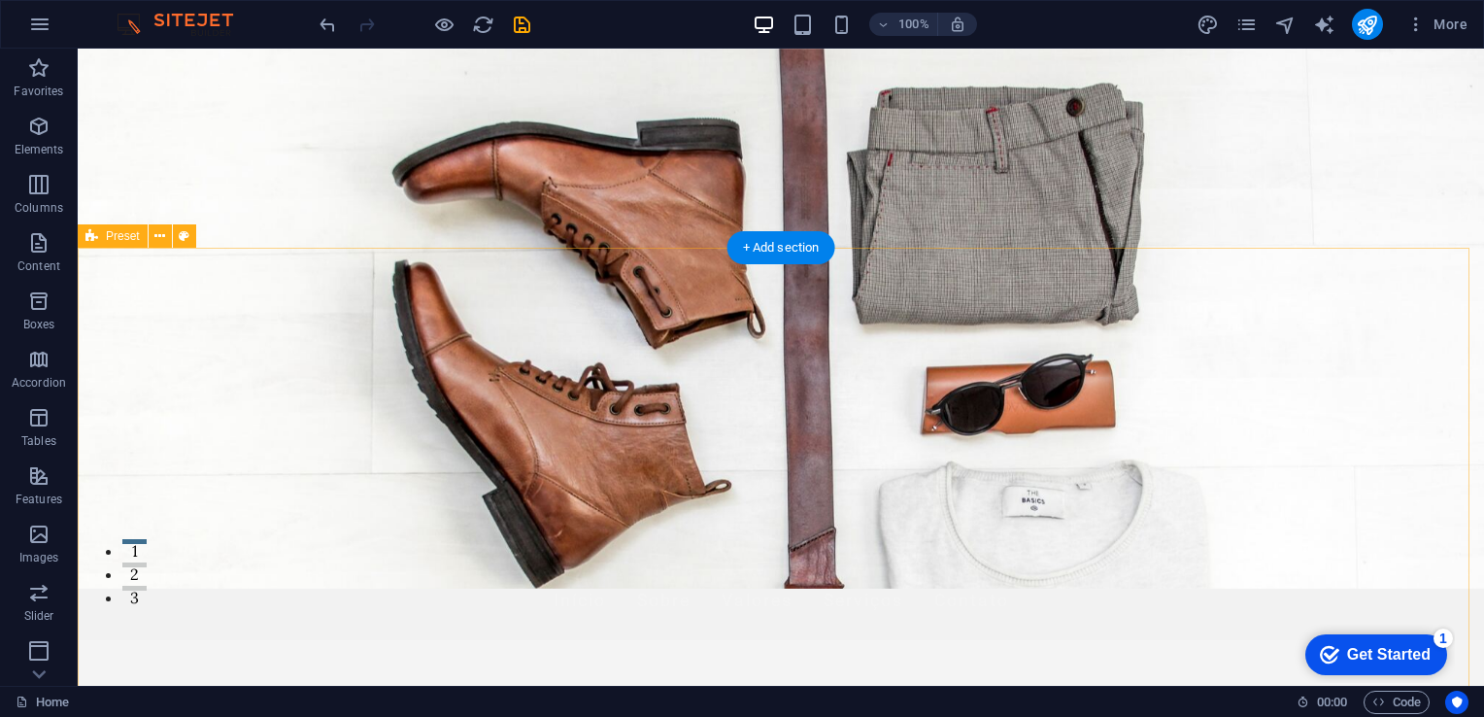
scroll to position [0, 0]
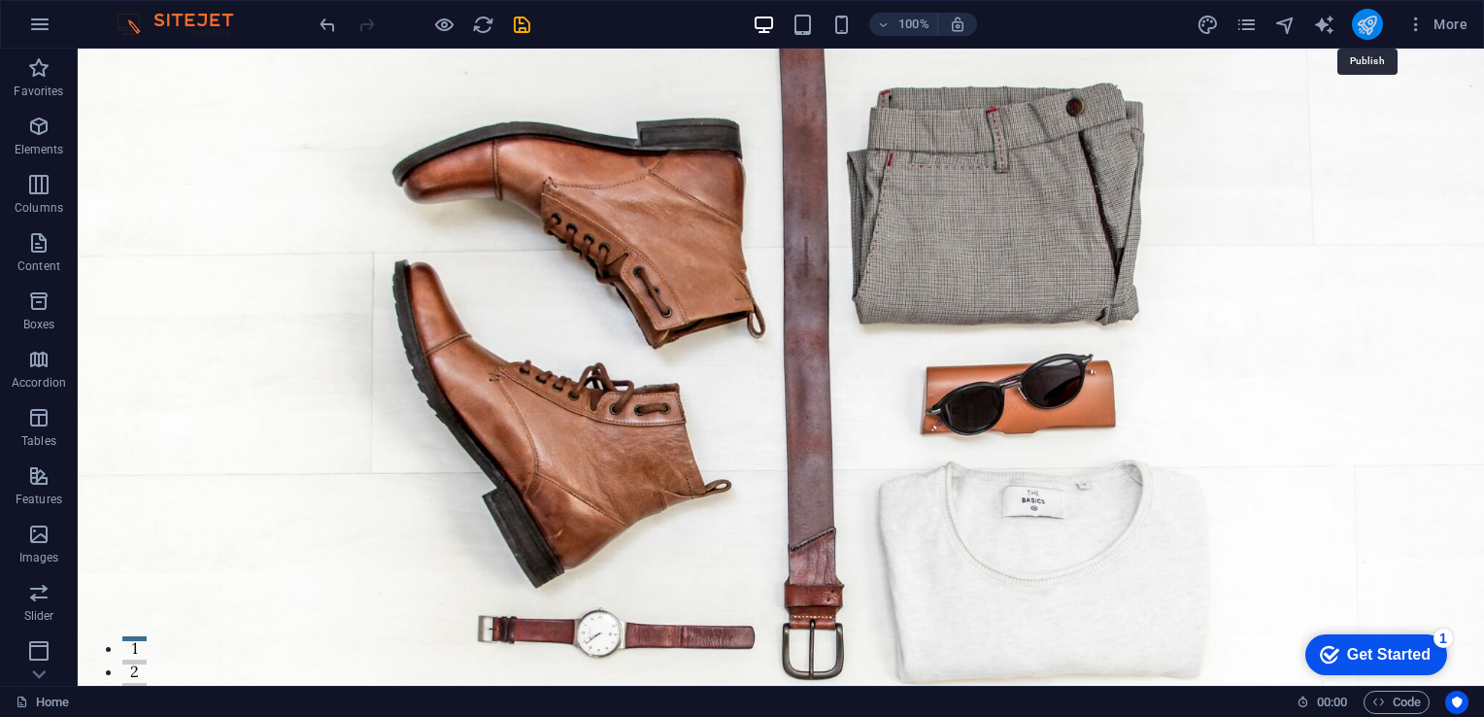
click at [1358, 24] on icon "publish" at bounding box center [1367, 25] width 22 height 22
